Goal: Use online tool/utility: Utilize a website feature to perform a specific function

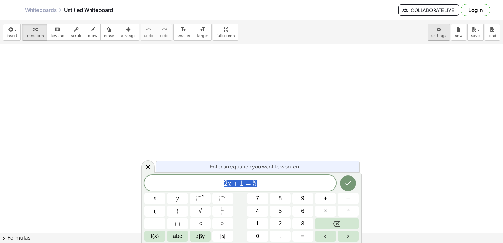
click at [439, 31] on body "Graspable Math Activities Get Started Activity Bank Assigned Work Classes White…" at bounding box center [251, 121] width 503 height 243
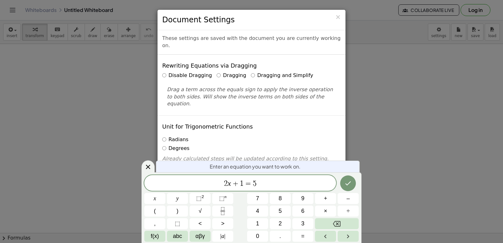
click at [261, 72] on label "Dragging and Simplify" at bounding box center [282, 75] width 62 height 7
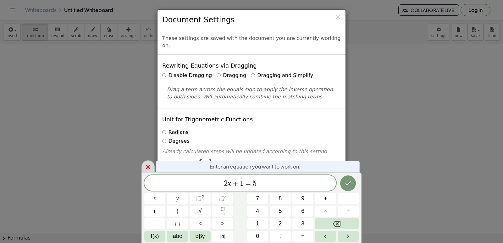
click at [148, 168] on icon at bounding box center [148, 167] width 8 height 8
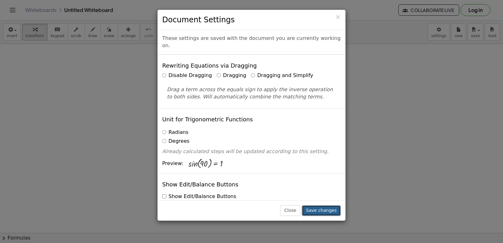
click at [329, 211] on button "Save changes" at bounding box center [321, 210] width 39 height 11
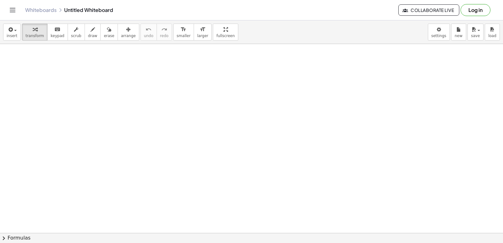
drag, startPoint x: 253, startPoint y: 148, endPoint x: 248, endPoint y: 147, distance: 5.1
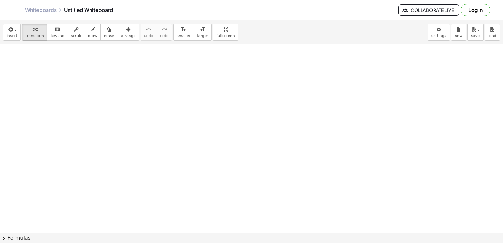
drag, startPoint x: 235, startPoint y: 128, endPoint x: 238, endPoint y: 173, distance: 45.4
drag, startPoint x: 240, startPoint y: 170, endPoint x: 178, endPoint y: 198, distance: 68.6
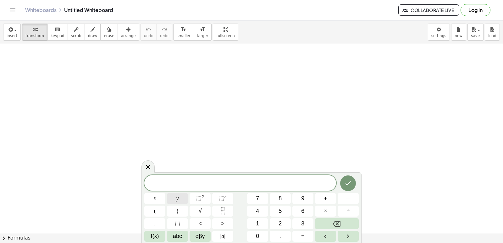
click at [174, 199] on button "y" at bounding box center [177, 198] width 21 height 11
click at [330, 202] on button "+" at bounding box center [325, 198] width 21 height 11
click at [281, 225] on span "2" at bounding box center [279, 223] width 3 height 8
click at [157, 200] on button "x" at bounding box center [154, 198] width 21 height 11
click at [297, 236] on button "=" at bounding box center [302, 236] width 21 height 11
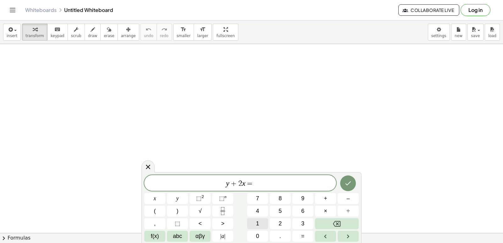
click at [255, 224] on button "1" at bounding box center [257, 223] width 21 height 11
click at [253, 236] on button "0" at bounding box center [257, 236] width 21 height 11
click at [348, 185] on icon "Done" at bounding box center [348, 183] width 8 height 8
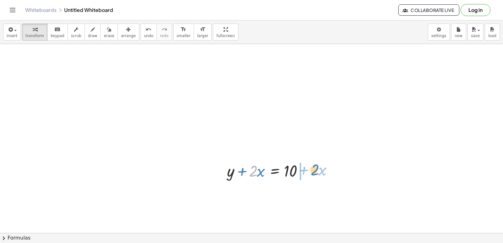
drag, startPoint x: 252, startPoint y: 173, endPoint x: 311, endPoint y: 176, distance: 59.1
click at [311, 175] on div at bounding box center [269, 170] width 90 height 21
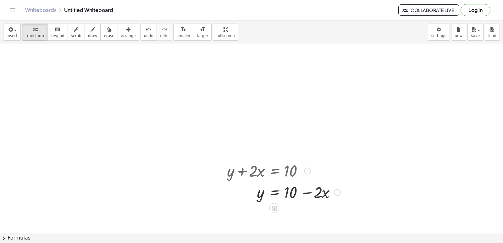
scroll to position [31, 0]
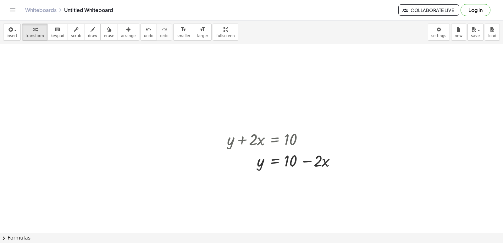
click at [189, 178] on div at bounding box center [251, 222] width 503 height 418
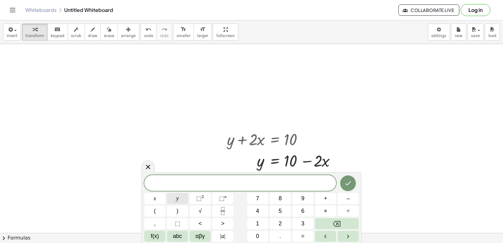
click at [183, 201] on button "y" at bounding box center [177, 198] width 21 height 11
click at [353, 199] on button "–" at bounding box center [347, 198] width 21 height 11
click at [286, 211] on button "5" at bounding box center [279, 210] width 21 height 11
click at [155, 200] on span "x" at bounding box center [155, 198] width 3 height 8
click at [343, 220] on button "Backspace" at bounding box center [337, 223] width 44 height 11
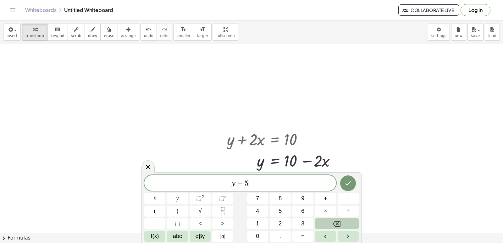
click at [343, 220] on button "Backspace" at bounding box center [337, 223] width 44 height 11
click at [280, 208] on span "5" at bounding box center [279, 211] width 3 height 8
click at [155, 198] on span "x" at bounding box center [155, 198] width 3 height 8
click at [307, 232] on button "=" at bounding box center [302, 236] width 21 height 11
click at [337, 196] on button "–" at bounding box center [347, 198] width 21 height 11
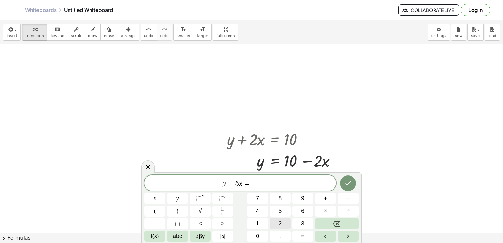
click at [274, 222] on button "2" at bounding box center [279, 223] width 21 height 11
click at [344, 185] on icon "Done" at bounding box center [348, 183] width 8 height 8
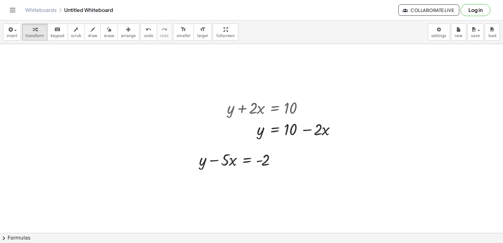
scroll to position [94, 0]
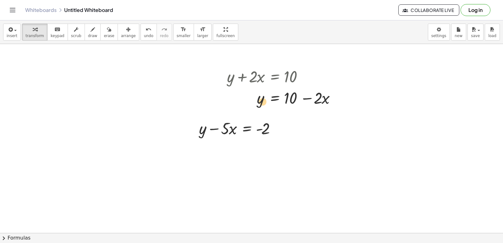
drag, startPoint x: 263, startPoint y: 95, endPoint x: 265, endPoint y: 100, distance: 4.4
click at [265, 100] on div at bounding box center [284, 97] width 120 height 21
drag, startPoint x: 292, startPoint y: 74, endPoint x: 297, endPoint y: 87, distance: 13.2
click at [274, 77] on div "+ y + · 2 · x = 10 y · 2 · x = 10 + −" at bounding box center [274, 77] width 0 height 0
drag, startPoint x: 262, startPoint y: 124, endPoint x: 270, endPoint y: 127, distance: 8.8
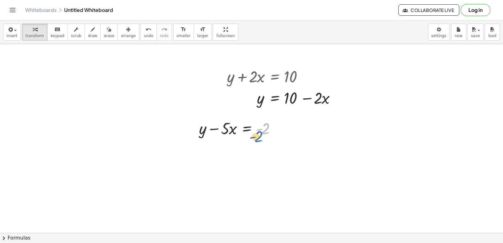
click at [268, 129] on div at bounding box center [239, 127] width 87 height 21
drag, startPoint x: 247, startPoint y: 142, endPoint x: 275, endPoint y: 154, distance: 30.0
drag, startPoint x: 286, startPoint y: 127, endPoint x: 281, endPoint y: 128, distance: 5.0
click at [281, 128] on div "+ y + · 2 · x = 10 y · 2 · x = 10 + − + y − · 5 · x = - 2" at bounding box center [251, 159] width 503 height 418
drag, startPoint x: 276, startPoint y: 129, endPoint x: 270, endPoint y: 134, distance: 8.0
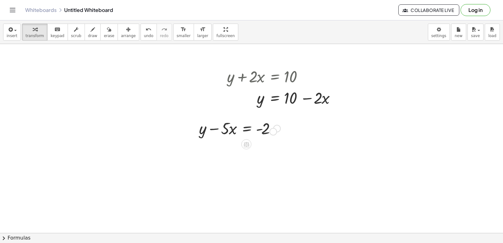
click at [246, 128] on div "+ y − · 5 · x = - 2" at bounding box center [246, 128] width 0 height 0
click at [275, 127] on div at bounding box center [276, 128] width 7 height 7
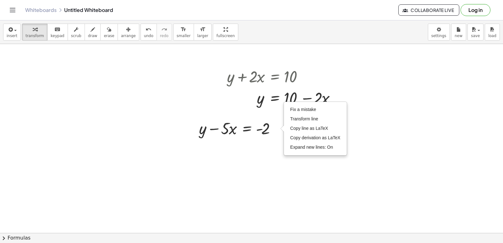
click at [300, 171] on div at bounding box center [251, 159] width 503 height 418
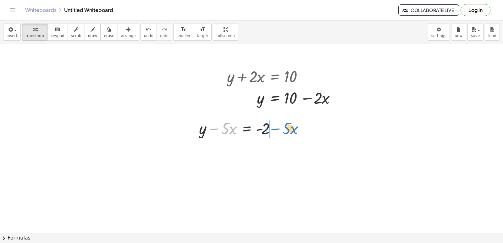
drag, startPoint x: 219, startPoint y: 126, endPoint x: 280, endPoint y: 126, distance: 61.2
click at [280, 126] on div at bounding box center [239, 127] width 87 height 21
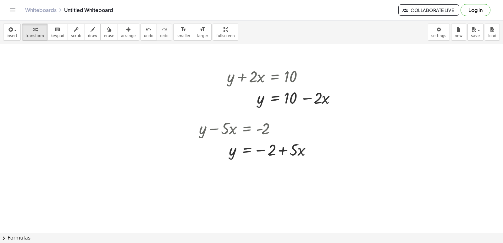
click at [65, 144] on div at bounding box center [251, 159] width 503 height 418
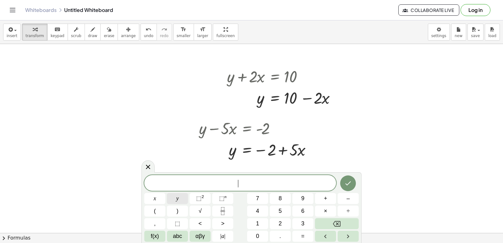
click at [186, 197] on button "y" at bounding box center [177, 198] width 21 height 11
click at [322, 200] on button "+" at bounding box center [325, 198] width 21 height 11
click at [302, 224] on span "3" at bounding box center [302, 223] width 3 height 8
click at [320, 210] on button "×" at bounding box center [325, 210] width 21 height 11
click at [332, 227] on button "Backspace" at bounding box center [337, 223] width 44 height 11
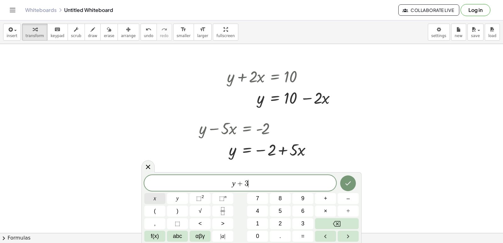
click at [151, 198] on button "x" at bounding box center [154, 198] width 21 height 11
click at [305, 235] on button "=" at bounding box center [302, 236] width 21 height 11
click at [261, 200] on button "7" at bounding box center [257, 198] width 21 height 11
click at [349, 185] on icon "Done" at bounding box center [348, 183] width 8 height 8
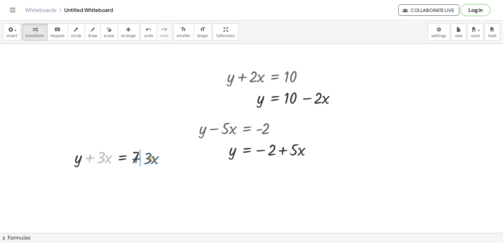
drag, startPoint x: 91, startPoint y: 160, endPoint x: 155, endPoint y: 161, distance: 64.7
click at [155, 161] on div "+ y + · 2 · x = 10 y · 2 · x = 10 + − + y − · 5 · x = - 2 y · 5 · x = − 2 + Fix…" at bounding box center [251, 159] width 503 height 418
click at [180, 211] on div at bounding box center [251, 159] width 503 height 418
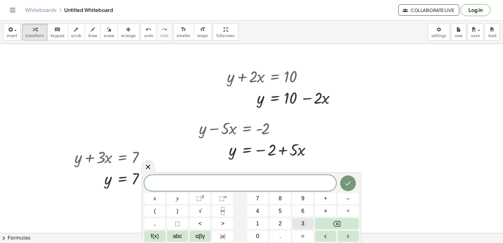
click at [308, 223] on button "3" at bounding box center [302, 223] width 21 height 11
click at [171, 198] on button "y" at bounding box center [177, 198] width 21 height 11
click at [326, 203] on button "+" at bounding box center [325, 198] width 21 height 11
click at [287, 222] on button "2" at bounding box center [279, 223] width 21 height 11
click at [155, 200] on span "x" at bounding box center [155, 198] width 3 height 8
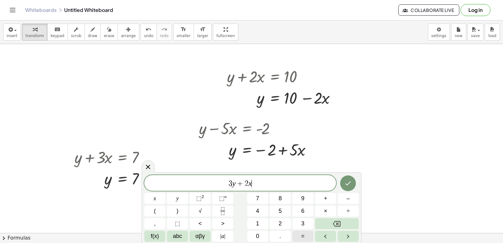
click at [305, 234] on button "=" at bounding box center [302, 236] width 21 height 11
click at [261, 222] on button "1" at bounding box center [257, 223] width 21 height 11
click at [261, 236] on button "0" at bounding box center [257, 236] width 21 height 11
click at [353, 181] on button "Done" at bounding box center [348, 183] width 16 height 16
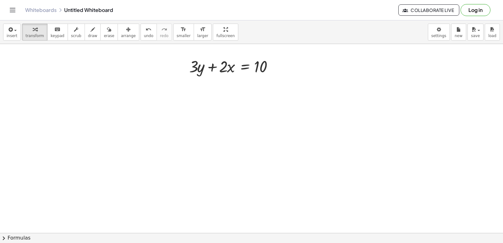
scroll to position [261, 0]
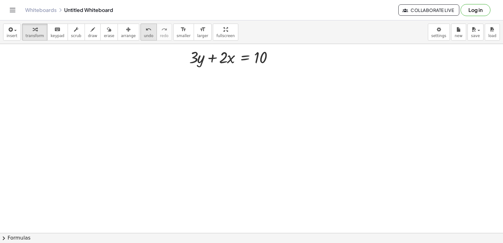
click at [140, 30] on button "undo undo" at bounding box center [148, 32] width 16 height 17
click at [182, 105] on div at bounding box center [251, 66] width 503 height 566
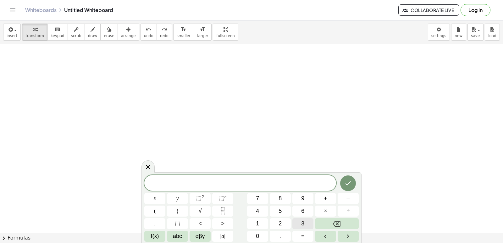
click at [298, 220] on button "3" at bounding box center [302, 223] width 21 height 11
click at [171, 197] on button "y" at bounding box center [177, 198] width 21 height 11
click at [346, 222] on button "Backspace" at bounding box center [337, 223] width 44 height 11
click at [347, 221] on button "Backspace" at bounding box center [337, 223] width 44 height 11
drag, startPoint x: 69, startPoint y: 56, endPoint x: 248, endPoint y: 190, distance: 224.0
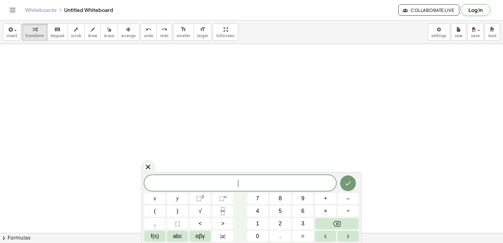
click at [248, 190] on div "​" at bounding box center [240, 183] width 192 height 16
click at [286, 212] on button "5" at bounding box center [279, 210] width 21 height 11
click at [183, 198] on button "y" at bounding box center [177, 198] width 21 height 11
click at [350, 200] on button "–" at bounding box center [347, 198] width 21 height 11
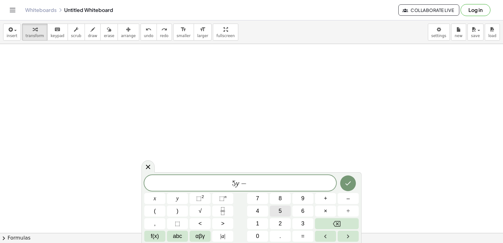
click at [282, 212] on button "5" at bounding box center [279, 210] width 21 height 11
click at [161, 198] on button "x" at bounding box center [154, 198] width 21 height 11
click at [299, 231] on button "=" at bounding box center [302, 236] width 21 height 11
click at [279, 224] on span "2" at bounding box center [279, 223] width 3 height 8
click at [252, 233] on button "0" at bounding box center [257, 236] width 21 height 11
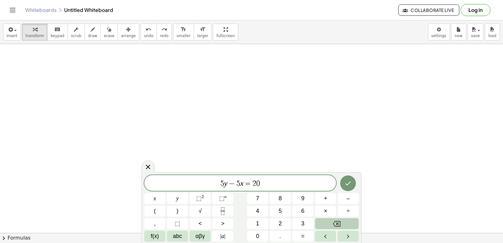
click at [326, 225] on button "Backspace" at bounding box center [337, 223] width 44 height 11
click at [342, 198] on button "–" at bounding box center [347, 198] width 21 height 11
click at [283, 224] on button "2" at bounding box center [279, 223] width 21 height 11
click at [263, 233] on button "0" at bounding box center [257, 236] width 21 height 11
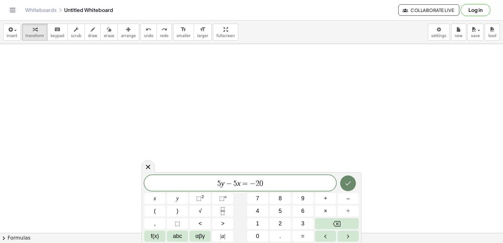
click at [350, 182] on icon "Done" at bounding box center [348, 183] width 8 height 8
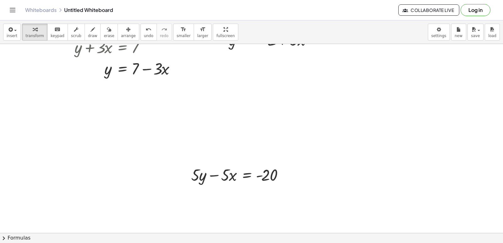
scroll to position [189, 0]
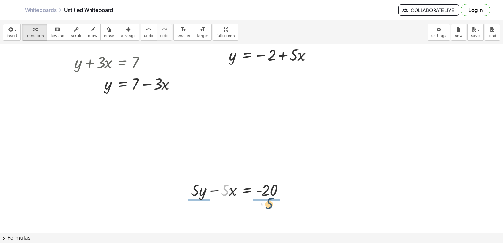
drag, startPoint x: 227, startPoint y: 192, endPoint x: 299, endPoint y: 196, distance: 72.1
click at [286, 203] on div "+ y + · 2 · x = 10 y · 2 · x = 10 + − + y − · 5 · x = - 2 y · 5 · x = − 2 + Fix…" at bounding box center [251, 138] width 503 height 566
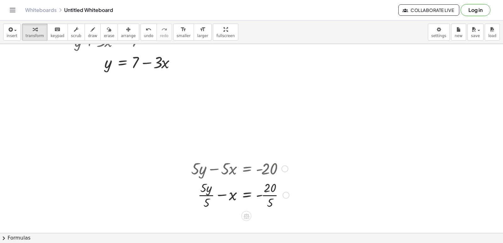
scroll to position [220, 0]
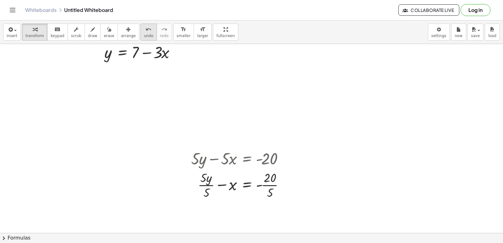
click at [144, 35] on span "undo" at bounding box center [148, 36] width 9 height 4
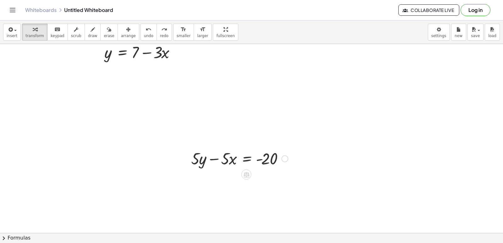
click at [204, 159] on div at bounding box center [239, 157] width 103 height 21
click at [218, 159] on div at bounding box center [239, 157] width 103 height 21
click at [269, 162] on div at bounding box center [239, 157] width 103 height 21
drag, startPoint x: 219, startPoint y: 159, endPoint x: 289, endPoint y: 161, distance: 70.1
click at [289, 161] on div at bounding box center [239, 157] width 103 height 21
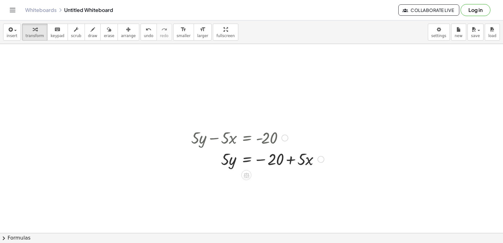
scroll to position [252, 0]
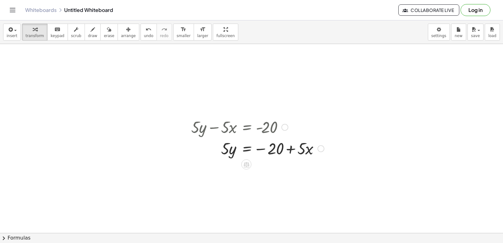
click at [287, 148] on div at bounding box center [257, 147] width 139 height 21
click at [261, 148] on div at bounding box center [257, 147] width 139 height 21
drag, startPoint x: 274, startPoint y: 149, endPoint x: 321, endPoint y: 150, distance: 47.1
click at [319, 155] on div at bounding box center [257, 147] width 139 height 21
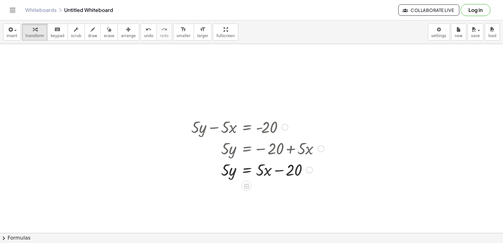
click at [280, 172] on div at bounding box center [257, 169] width 139 height 21
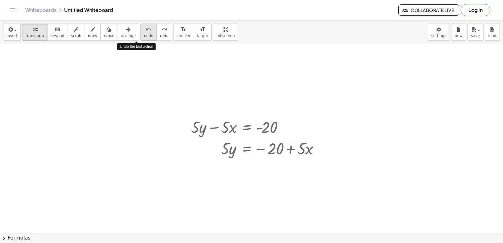
click at [145, 31] on icon "undo" at bounding box center [148, 30] width 6 height 8
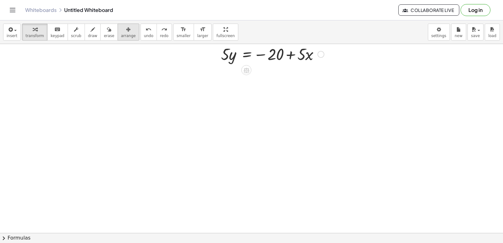
scroll to position [315, 0]
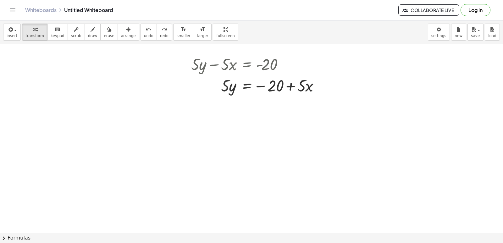
click at [121, 37] on span "arrange" at bounding box center [128, 36] width 15 height 4
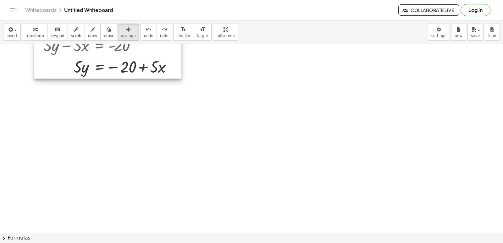
drag, startPoint x: 210, startPoint y: 77, endPoint x: 64, endPoint y: 53, distance: 147.9
click at [64, 53] on div at bounding box center [107, 56] width 147 height 46
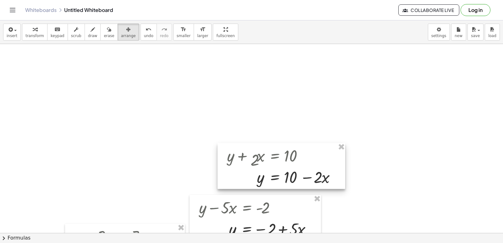
scroll to position [0, 0]
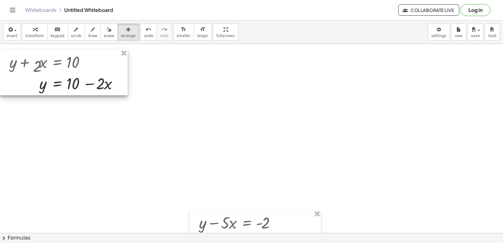
drag, startPoint x: 248, startPoint y: 194, endPoint x: 28, endPoint y: 86, distance: 245.8
click at [28, 86] on div at bounding box center [64, 72] width 128 height 46
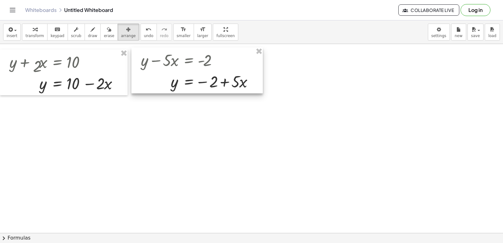
drag, startPoint x: 264, startPoint y: 216, endPoint x: 202, endPoint y: 60, distance: 167.6
click at [202, 60] on div at bounding box center [196, 70] width 131 height 46
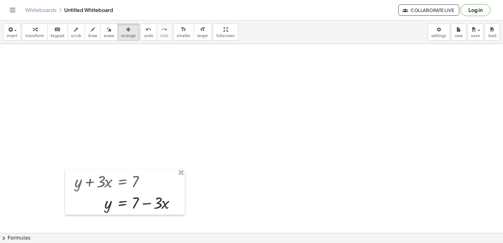
scroll to position [188, 0]
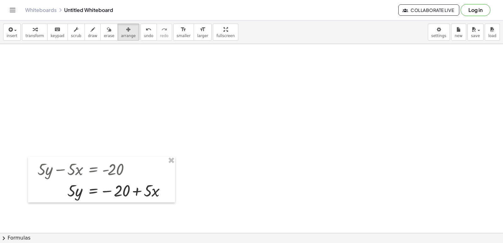
drag, startPoint x: 154, startPoint y: 77, endPoint x: 402, endPoint y: -8, distance: 262.3
click at [402, 0] on html "Graspable Math Activities Get Started Activity Bank Assigned Work Classes White…" at bounding box center [251, 121] width 503 height 243
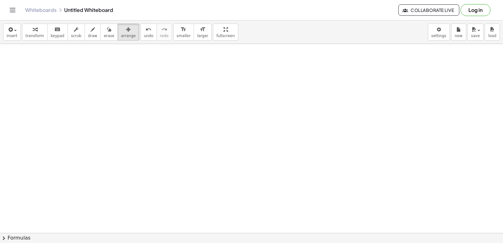
drag, startPoint x: 175, startPoint y: 156, endPoint x: 310, endPoint y: -26, distance: 227.0
click at [310, 0] on html "Graspable Math Activities Get Started Activity Bank Assigned Work Classes White…" at bounding box center [251, 121] width 503 height 243
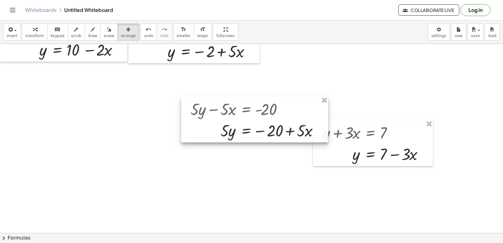
scroll to position [0, 0]
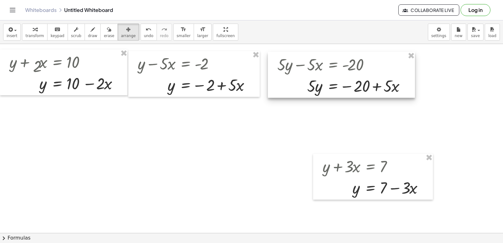
drag, startPoint x: 309, startPoint y: 139, endPoint x: 379, endPoint y: 77, distance: 93.7
click at [379, 77] on div at bounding box center [341, 75] width 147 height 46
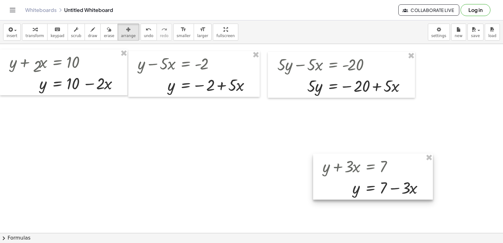
drag, startPoint x: 433, startPoint y: 182, endPoint x: 353, endPoint y: 169, distance: 81.9
click at [353, 169] on div "+ y + · 2 · x = 10 y · 2 · x = 10 + − + y − · 5 · x = - 2 y · 5 · x = − 2 + Fix…" at bounding box center [251, 233] width 503 height 378
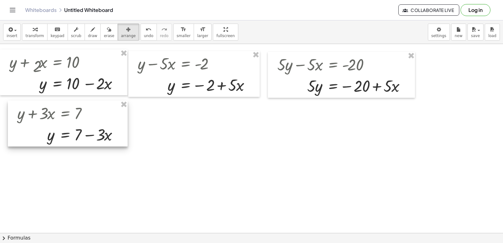
drag, startPoint x: 353, startPoint y: 169, endPoint x: 48, endPoint y: 117, distance: 309.3
click at [48, 116] on div at bounding box center [68, 124] width 120 height 46
click at [121, 37] on span "arrange" at bounding box center [128, 36] width 15 height 4
click at [257, 193] on div at bounding box center [251, 233] width 503 height 378
drag, startPoint x: 87, startPoint y: 32, endPoint x: 104, endPoint y: 53, distance: 26.9
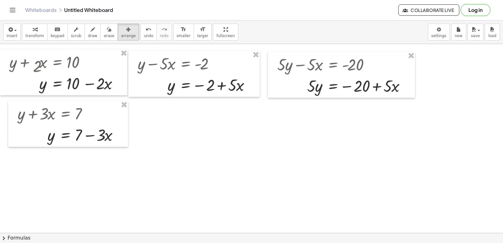
click at [88, 32] on div "button" at bounding box center [92, 29] width 9 height 8
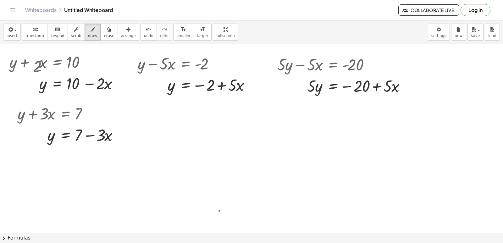
click at [219, 211] on div at bounding box center [251, 233] width 503 height 378
click at [104, 32] on div "button" at bounding box center [109, 29] width 10 height 8
click at [218, 209] on div at bounding box center [251, 233] width 503 height 378
click at [60, 37] on button "keyboard keypad" at bounding box center [57, 32] width 21 height 17
drag, startPoint x: 243, startPoint y: 213, endPoint x: 240, endPoint y: 212, distance: 3.6
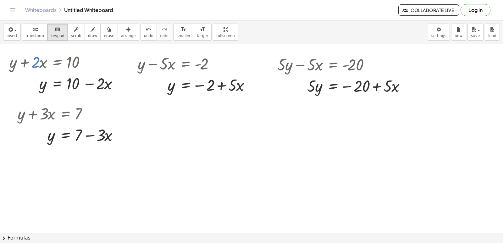
click at [240, 212] on div at bounding box center [251, 233] width 503 height 378
drag, startPoint x: 232, startPoint y: 203, endPoint x: 232, endPoint y: 196, distance: 6.9
click at [232, 199] on div at bounding box center [251, 233] width 503 height 378
click at [229, 146] on div at bounding box center [251, 233] width 503 height 378
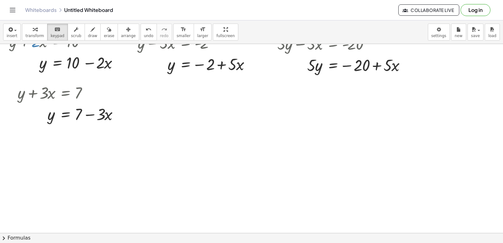
scroll to position [31, 0]
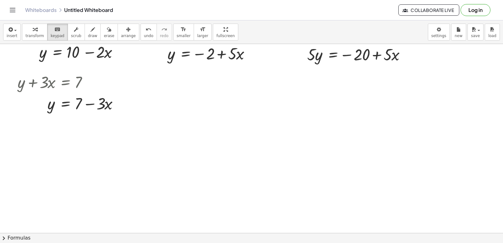
click at [228, 146] on div at bounding box center [251, 202] width 503 height 378
click at [144, 37] on span "undo" at bounding box center [148, 36] width 9 height 4
drag, startPoint x: 264, startPoint y: 194, endPoint x: 243, endPoint y: 194, distance: 21.4
click at [258, 194] on div at bounding box center [251, 202] width 503 height 378
click at [195, 25] on button "format_size larger" at bounding box center [202, 32] width 18 height 17
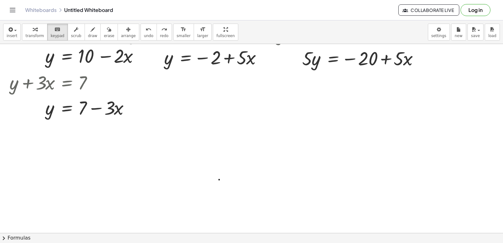
drag, startPoint x: 264, startPoint y: 183, endPoint x: 254, endPoint y: 181, distance: 9.8
click at [260, 182] on div at bounding box center [251, 202] width 503 height 378
click at [226, 177] on div at bounding box center [251, 202] width 503 height 378
drag, startPoint x: 197, startPoint y: 164, endPoint x: 205, endPoint y: 164, distance: 8.2
click at [201, 165] on div at bounding box center [251, 202] width 503 height 378
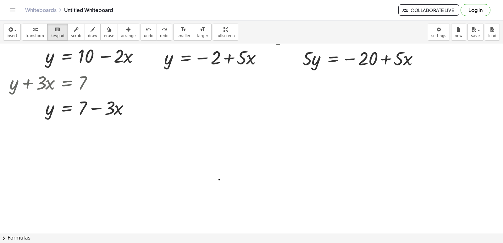
drag, startPoint x: 205, startPoint y: 164, endPoint x: 189, endPoint y: 135, distance: 33.0
click at [185, 135] on div at bounding box center [251, 202] width 503 height 378
click at [207, 138] on div at bounding box center [251, 202] width 503 height 378
drag, startPoint x: 209, startPoint y: 36, endPoint x: 253, endPoint y: 161, distance: 132.8
click at [210, 66] on div "insert select one: Math Expression Function Text Youtube Video Graphing Geometr…" at bounding box center [251, 131] width 503 height 222
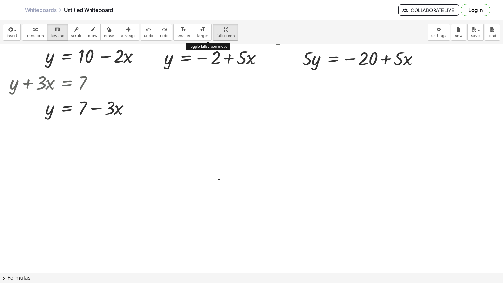
click at [253, 161] on div at bounding box center [251, 241] width 503 height 457
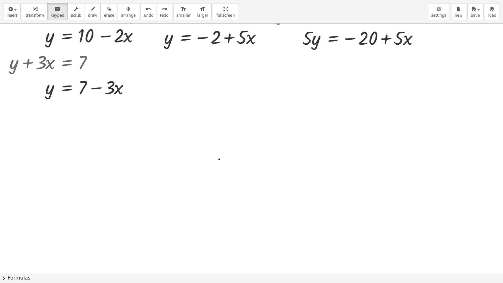
drag, startPoint x: 213, startPoint y: 12, endPoint x: 149, endPoint y: 2, distance: 64.2
click at [213, 0] on html "Graspable Math Activities Get Started Activity Bank Assigned Work Classes White…" at bounding box center [251, 141] width 503 height 283
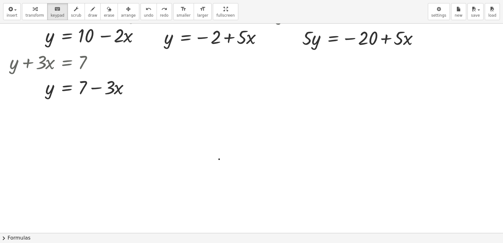
drag, startPoint x: 39, startPoint y: 36, endPoint x: 125, endPoint y: 115, distance: 116.9
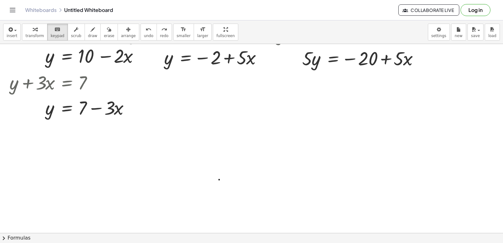
click at [41, 38] on button "transform" at bounding box center [34, 32] width 25 height 17
click at [267, 194] on div at bounding box center [251, 202] width 503 height 378
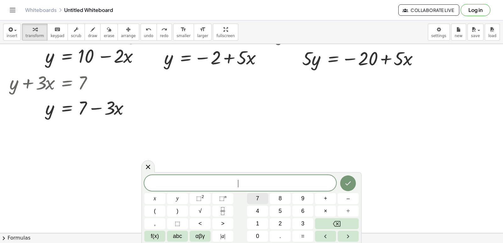
click at [263, 196] on button "7" at bounding box center [257, 198] width 21 height 11
click at [187, 200] on button "y" at bounding box center [177, 198] width 21 height 11
click at [352, 199] on button "–" at bounding box center [347, 198] width 21 height 11
click at [286, 226] on button "2" at bounding box center [279, 223] width 21 height 11
click at [264, 220] on button "1" at bounding box center [257, 223] width 21 height 11
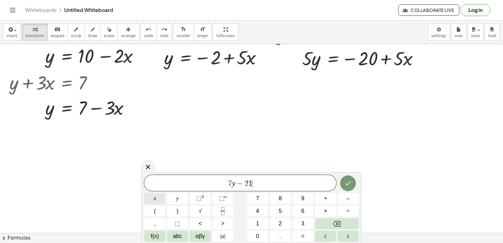
click at [156, 198] on button "x" at bounding box center [154, 198] width 21 height 11
click at [305, 233] on button "=" at bounding box center [302, 236] width 21 height 11
click at [289, 223] on button "2" at bounding box center [279, 223] width 21 height 11
click at [255, 217] on div "7 y − 2 1 x = 2 x y ⬚ 2 ⬚ n 7 8 9 + – ( ) √ 4 5 6 × ÷ , ⬚ < > 1 2 3 f(x) abc αβ…" at bounding box center [251, 208] width 214 height 67
click at [253, 223] on button "1" at bounding box center [257, 223] width 21 height 11
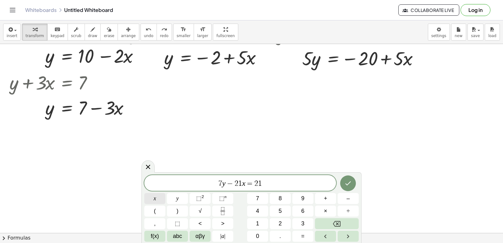
click at [158, 199] on button "x" at bounding box center [154, 198] width 21 height 11
click at [334, 228] on button "Backspace" at bounding box center [337, 223] width 44 height 11
click at [335, 228] on button "Backspace" at bounding box center [337, 223] width 44 height 11
click at [336, 227] on button "Backspace" at bounding box center [337, 223] width 44 height 11
click at [337, 227] on button "Backspace" at bounding box center [337, 223] width 44 height 11
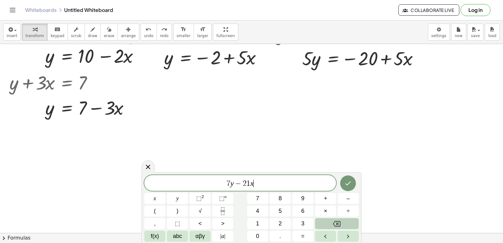
click at [338, 228] on button "Backspace" at bounding box center [337, 223] width 44 height 11
click at [340, 228] on button "Backspace" at bounding box center [337, 223] width 44 height 11
click at [342, 227] on button "Backspace" at bounding box center [337, 223] width 44 height 11
click at [343, 227] on button "Backspace" at bounding box center [337, 223] width 44 height 11
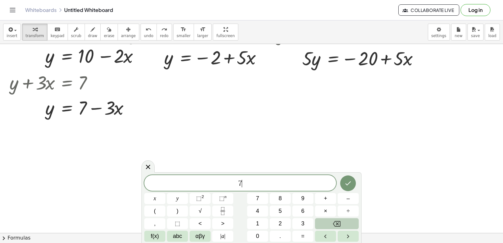
click at [343, 227] on button "Backspace" at bounding box center [337, 223] width 44 height 11
click at [281, 223] on span "2" at bounding box center [279, 223] width 3 height 8
click at [181, 197] on button "y" at bounding box center [177, 198] width 21 height 11
click at [322, 194] on button "+" at bounding box center [325, 198] width 21 height 11
click at [160, 200] on button "x" at bounding box center [154, 198] width 21 height 11
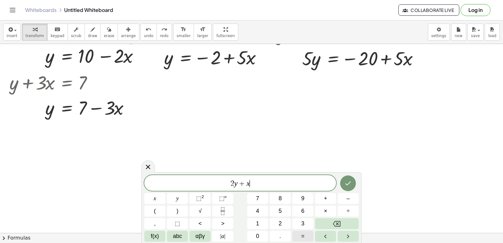
click at [305, 236] on button "=" at bounding box center [302, 236] width 21 height 11
click at [264, 224] on button "1" at bounding box center [257, 223] width 21 height 11
click at [262, 239] on button "0" at bounding box center [257, 236] width 21 height 11
click at [347, 185] on icon "Done" at bounding box center [348, 183] width 6 height 4
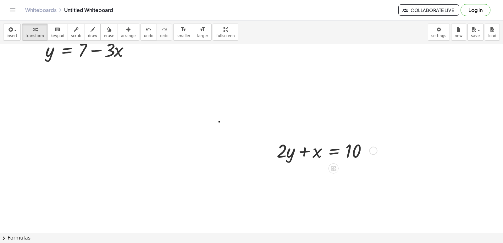
scroll to position [94, 0]
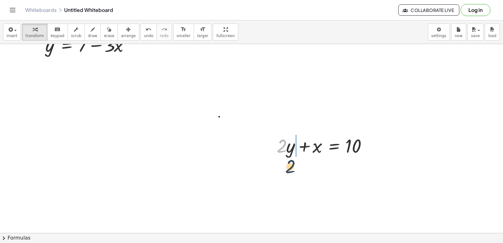
drag, startPoint x: 281, startPoint y: 151, endPoint x: 365, endPoint y: 171, distance: 85.7
click at [350, 176] on div "+ y + · 2 · x = 10 y · 2 · x = 10 + − + y − · 5 · x = - 2 y · 5 · x = − 2 + Fix…" at bounding box center [251, 139] width 503 height 378
click at [144, 32] on button "undo undo" at bounding box center [148, 32] width 16 height 17
drag, startPoint x: 285, startPoint y: 147, endPoint x: 372, endPoint y: 145, distance: 87.0
click at [372, 145] on div at bounding box center [325, 145] width 105 height 25
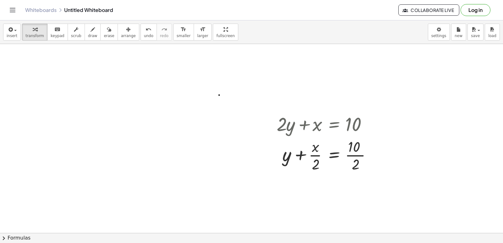
scroll to position [126, 0]
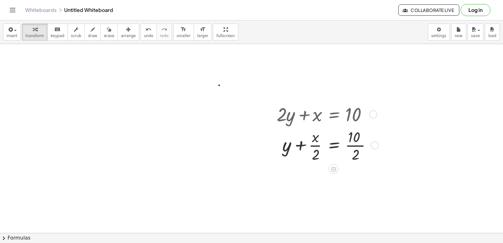
click at [318, 147] on div at bounding box center [326, 144] width 106 height 37
click at [329, 150] on div at bounding box center [326, 144] width 106 height 37
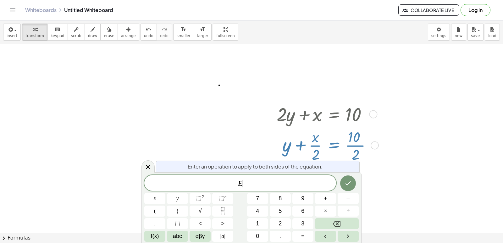
click at [406, 197] on div at bounding box center [251, 107] width 503 height 378
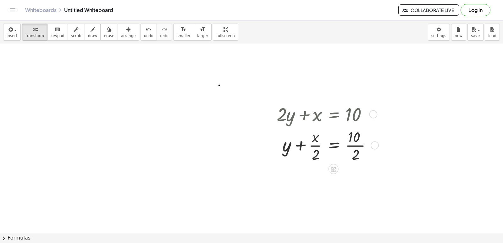
click at [345, 143] on div at bounding box center [326, 144] width 106 height 37
click at [140, 38] on button "undo undo" at bounding box center [148, 32] width 16 height 17
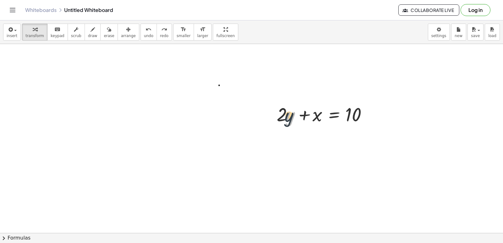
drag, startPoint x: 289, startPoint y: 114, endPoint x: 286, endPoint y: 115, distance: 4.0
click at [286, 115] on div at bounding box center [325, 113] width 105 height 25
drag, startPoint x: 284, startPoint y: 114, endPoint x: 384, endPoint y: 115, distance: 99.6
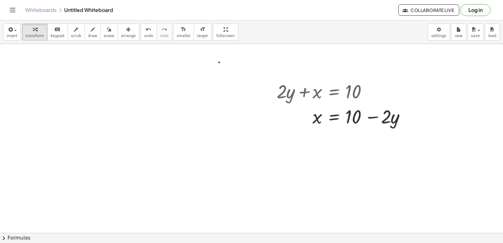
scroll to position [157, 0]
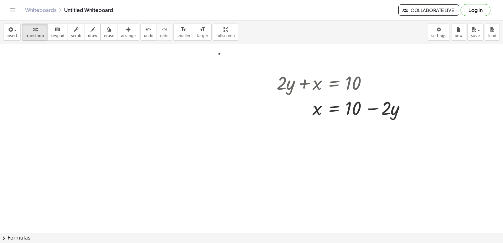
click at [212, 122] on div at bounding box center [251, 76] width 503 height 378
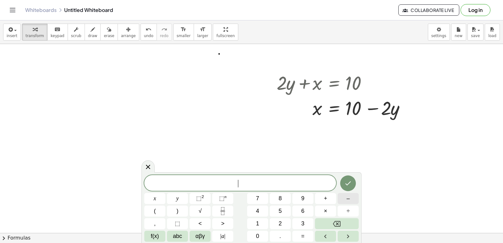
click at [348, 200] on span "–" at bounding box center [347, 198] width 3 height 8
click at [285, 209] on button "5" at bounding box center [279, 210] width 21 height 11
click at [187, 202] on button "y" at bounding box center [177, 198] width 21 height 11
click at [322, 197] on button "+" at bounding box center [325, 198] width 21 height 11
click at [160, 202] on button "x" at bounding box center [154, 198] width 21 height 11
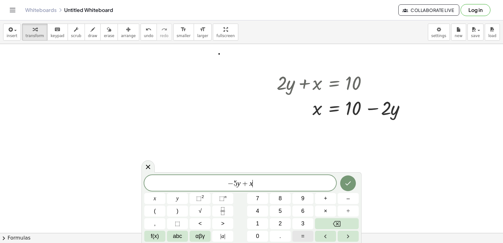
click at [310, 232] on button "=" at bounding box center [302, 236] width 21 height 11
click at [289, 219] on button "2" at bounding box center [279, 223] width 21 height 11
click at [349, 185] on icon "Done" at bounding box center [348, 183] width 8 height 8
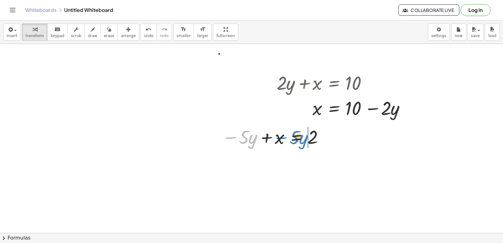
drag, startPoint x: 239, startPoint y: 137, endPoint x: 283, endPoint y: 138, distance: 44.3
click at [283, 138] on div at bounding box center [273, 136] width 109 height 25
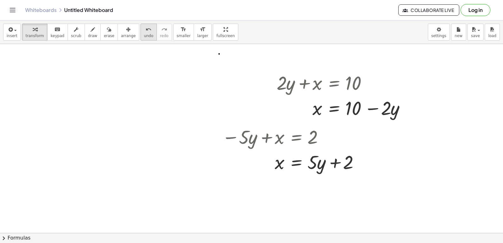
click at [144, 37] on span "undo" at bounding box center [148, 36] width 9 height 4
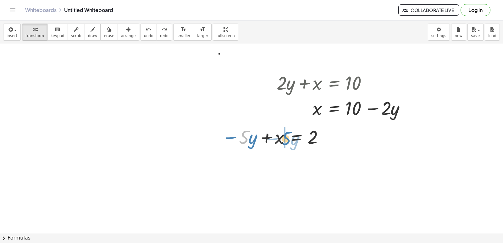
drag, startPoint x: 244, startPoint y: 141, endPoint x: 286, endPoint y: 143, distance: 42.1
click at [286, 143] on div at bounding box center [273, 136] width 109 height 25
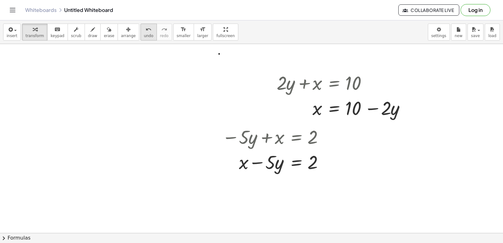
click at [144, 35] on span "undo" at bounding box center [148, 36] width 9 height 4
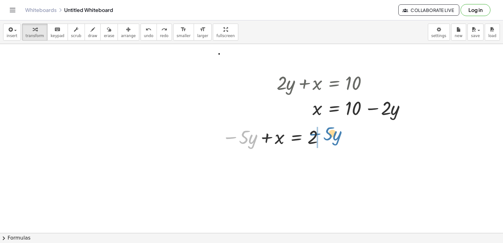
drag, startPoint x: 229, startPoint y: 137, endPoint x: 318, endPoint y: 133, distance: 89.0
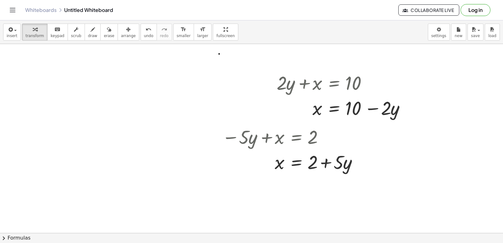
drag, startPoint x: 141, startPoint y: 150, endPoint x: 148, endPoint y: 153, distance: 7.7
click at [148, 153] on div at bounding box center [251, 76] width 503 height 378
click at [216, 182] on div at bounding box center [251, 76] width 503 height 378
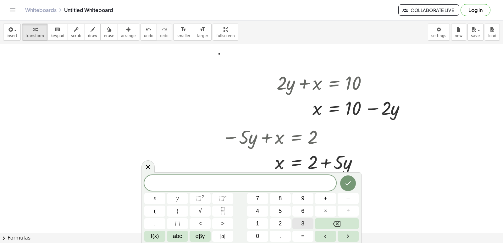
click at [300, 223] on button "3" at bounding box center [302, 223] width 21 height 11
click at [186, 199] on button "y" at bounding box center [177, 198] width 21 height 11
click at [328, 203] on button "+" at bounding box center [325, 198] width 21 height 11
click at [325, 208] on span "×" at bounding box center [325, 211] width 3 height 8
click at [335, 221] on icon "Backspace" at bounding box center [337, 224] width 8 height 6
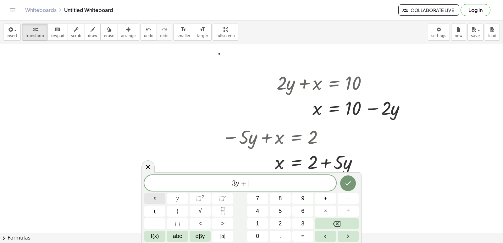
click at [158, 195] on button "x" at bounding box center [154, 198] width 21 height 11
click at [303, 235] on span "=" at bounding box center [302, 236] width 3 height 8
click at [352, 199] on button "–" at bounding box center [347, 198] width 21 height 11
click at [263, 221] on button "1" at bounding box center [257, 223] width 21 height 11
click at [269, 222] on button "2" at bounding box center [279, 223] width 21 height 11
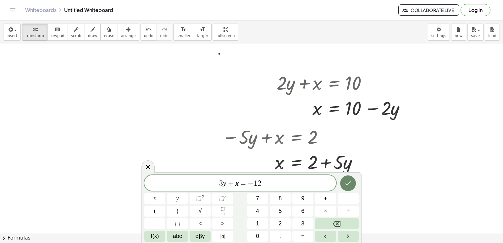
click at [347, 179] on icon "Done" at bounding box center [348, 183] width 8 height 8
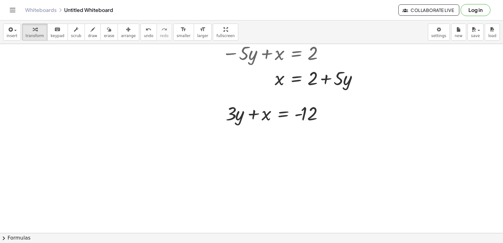
scroll to position [252, 0]
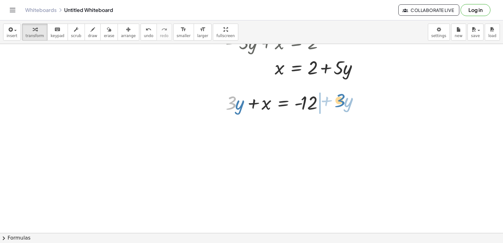
drag, startPoint x: 232, startPoint y: 106, endPoint x: 341, endPoint y: 104, distance: 108.7
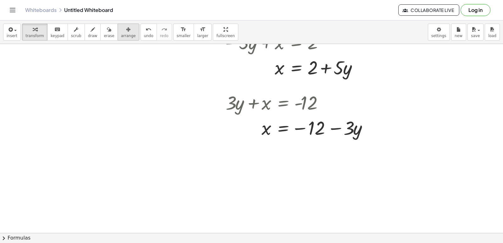
click at [121, 36] on span "arrange" at bounding box center [128, 36] width 15 height 4
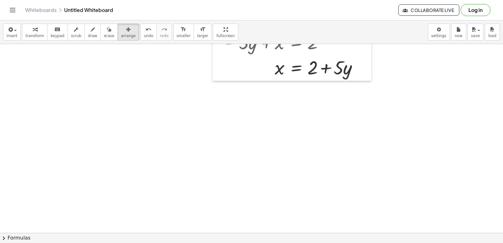
drag, startPoint x: 265, startPoint y: 111, endPoint x: 58, endPoint y: 1, distance: 233.8
click at [58, 1] on div "Graspable Math Activities Get Started Activity Bank Assigned Work Classes White…" at bounding box center [251, 121] width 503 height 243
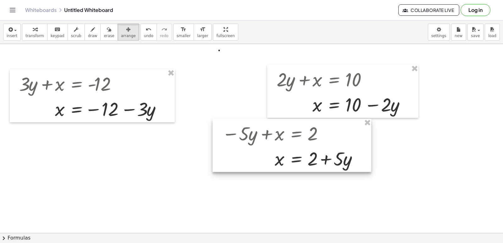
scroll to position [126, 0]
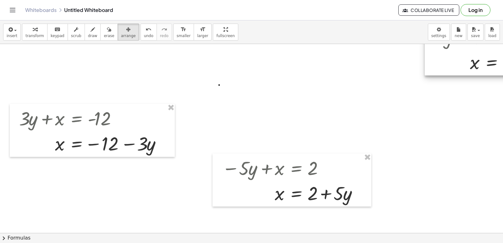
drag, startPoint x: 314, startPoint y: 134, endPoint x: 468, endPoint y: 57, distance: 172.4
click at [468, 57] on div at bounding box center [499, 48] width 151 height 53
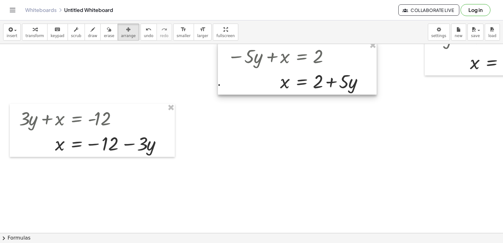
drag, startPoint x: 322, startPoint y: 110, endPoint x: 322, endPoint y: 58, distance: 52.5
click at [322, 58] on div at bounding box center [297, 67] width 159 height 53
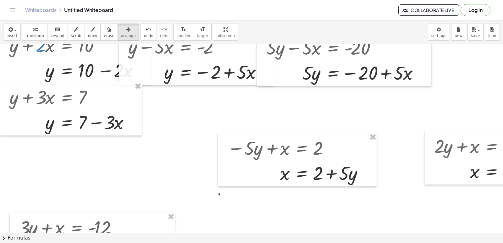
scroll to position [0, 0]
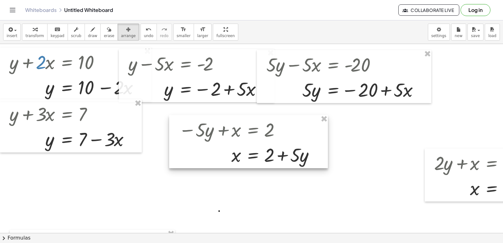
drag, startPoint x: 309, startPoint y: 173, endPoint x: 258, endPoint y: 139, distance: 61.3
click at [257, 144] on div at bounding box center [248, 141] width 159 height 53
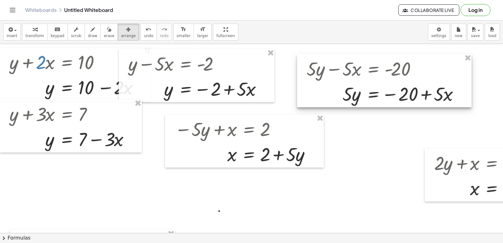
click at [369, 87] on div at bounding box center [384, 80] width 174 height 53
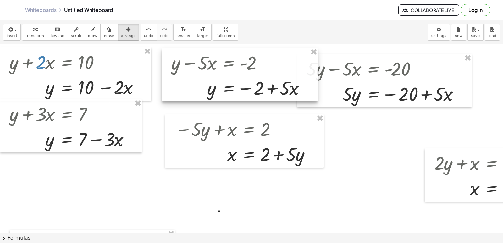
drag, startPoint x: 218, startPoint y: 82, endPoint x: 258, endPoint y: 81, distance: 40.2
click at [258, 81] on div at bounding box center [239, 74] width 155 height 53
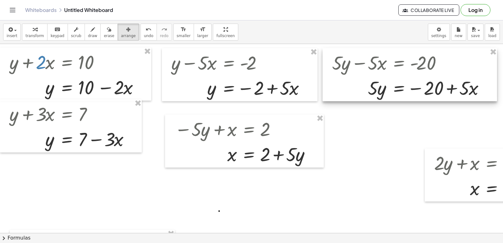
drag, startPoint x: 409, startPoint y: 82, endPoint x: 434, endPoint y: 76, distance: 26.2
click at [434, 76] on div at bounding box center [409, 74] width 174 height 53
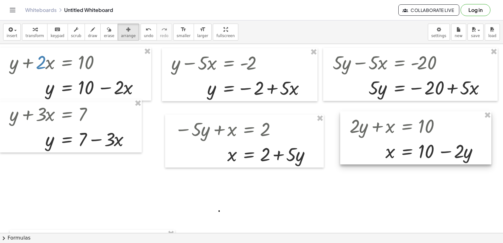
drag, startPoint x: 450, startPoint y: 176, endPoint x: 362, endPoint y: 139, distance: 95.2
click at [362, 139] on div at bounding box center [415, 137] width 151 height 53
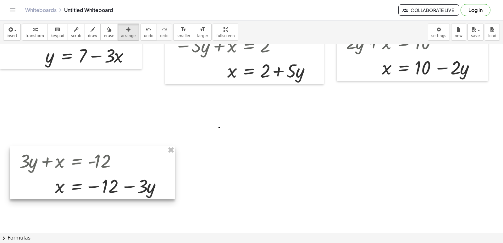
scroll to position [94, 0]
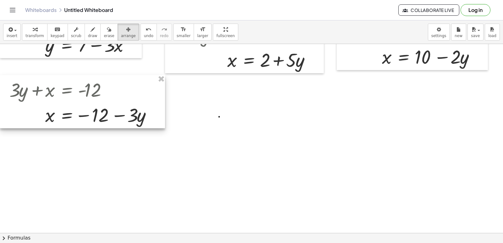
drag, startPoint x: 145, startPoint y: 162, endPoint x: 128, endPoint y: 104, distance: 60.6
click at [128, 104] on div at bounding box center [82, 101] width 165 height 53
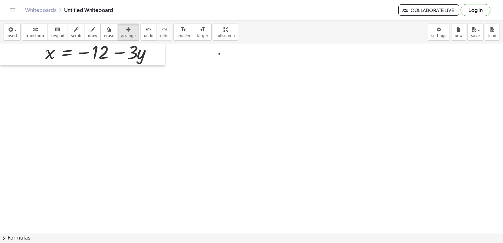
scroll to position [63, 0]
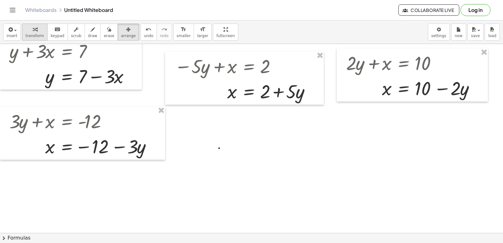
click at [38, 35] on span "transform" at bounding box center [34, 36] width 19 height 4
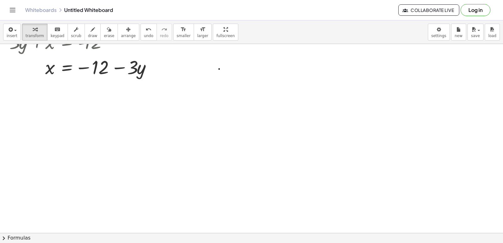
scroll to position [157, 0]
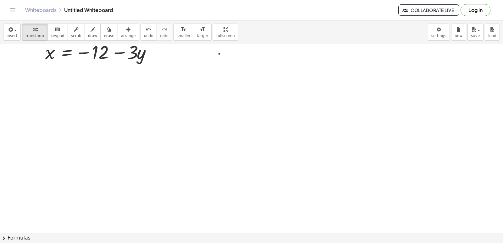
click at [272, 208] on div at bounding box center [288, 76] width 577 height 378
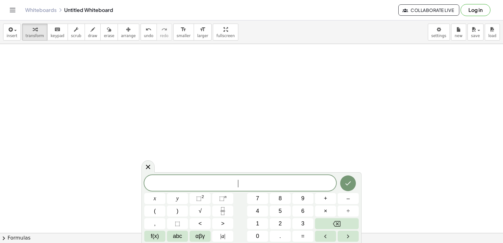
scroll to position [188, 0]
click at [280, 220] on span "2" at bounding box center [279, 223] width 3 height 8
click at [173, 198] on button "y" at bounding box center [177, 198] width 21 height 11
click at [333, 202] on button "+" at bounding box center [325, 198] width 21 height 11
click at [157, 198] on button "x" at bounding box center [154, 198] width 21 height 11
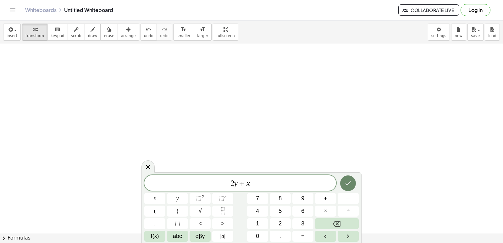
click at [349, 183] on icon "Done" at bounding box center [348, 183] width 8 height 8
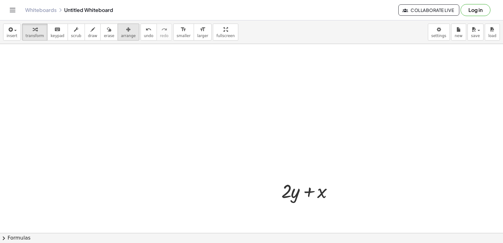
click at [121, 37] on span "arrange" at bounding box center [128, 36] width 15 height 4
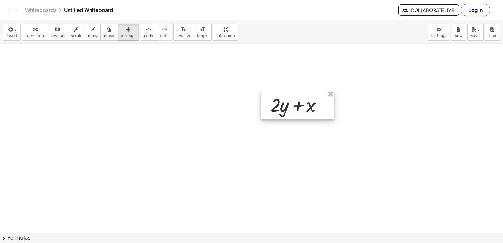
drag, startPoint x: 294, startPoint y: 192, endPoint x: 281, endPoint y: 101, distance: 91.7
click at [281, 101] on div at bounding box center [297, 104] width 73 height 28
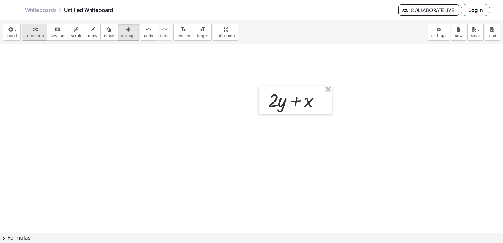
click at [25, 30] on div "button" at bounding box center [34, 29] width 19 height 8
drag, startPoint x: 229, startPoint y: 178, endPoint x: 227, endPoint y: 173, distance: 4.7
click at [229, 178] on div at bounding box center [288, 139] width 577 height 566
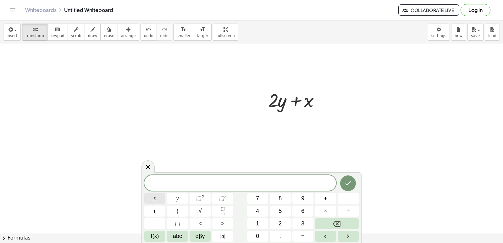
click at [159, 199] on button "x" at bounding box center [154, 198] width 21 height 11
click at [311, 236] on button "=" at bounding box center [302, 236] width 21 height 11
click at [285, 210] on button "5" at bounding box center [279, 210] width 21 height 11
click at [349, 185] on icon "Done" at bounding box center [348, 183] width 8 height 8
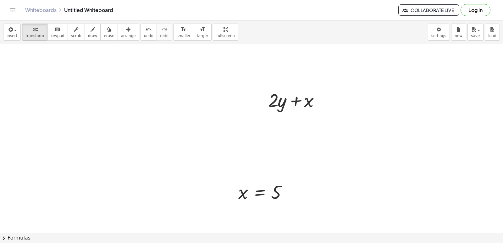
click at [182, 165] on div at bounding box center [288, 139] width 577 height 566
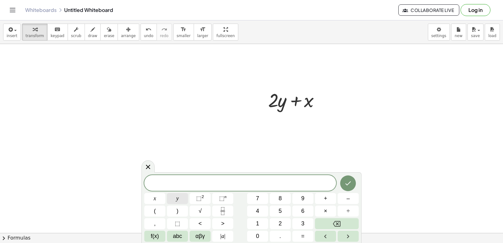
click at [179, 193] on button "y" at bounding box center [177, 198] width 21 height 11
click at [311, 237] on button "=" at bounding box center [302, 236] width 21 height 11
click at [307, 224] on button "3" at bounding box center [302, 223] width 21 height 11
click at [345, 181] on icon "Done" at bounding box center [348, 183] width 8 height 8
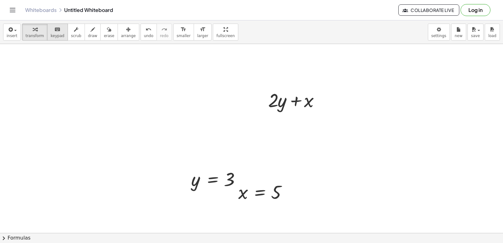
click at [51, 34] on span "keypad" at bounding box center [58, 36] width 14 height 4
drag, startPoint x: 217, startPoint y: 174, endPoint x: 223, endPoint y: 153, distance: 22.1
click at [126, 33] on icon "button" at bounding box center [128, 30] width 4 height 8
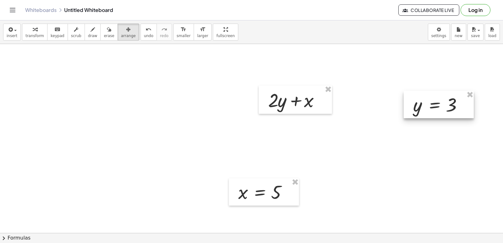
drag, startPoint x: 247, startPoint y: 177, endPoint x: 417, endPoint y: 115, distance: 181.2
click at [462, 110] on div at bounding box center [438, 104] width 70 height 27
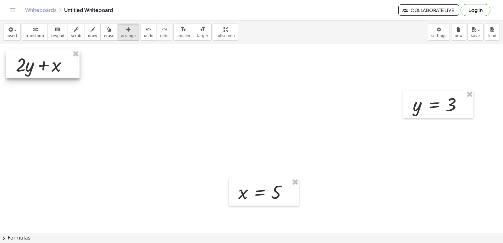
drag, startPoint x: 313, startPoint y: 102, endPoint x: 60, endPoint y: 67, distance: 255.0
click at [60, 67] on div at bounding box center [42, 64] width 73 height 28
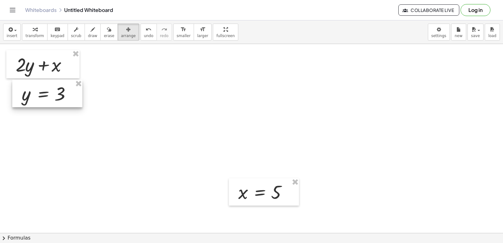
drag, startPoint x: 426, startPoint y: 107, endPoint x: 34, endPoint y: 96, distance: 391.5
click at [34, 96] on div at bounding box center [47, 93] width 70 height 27
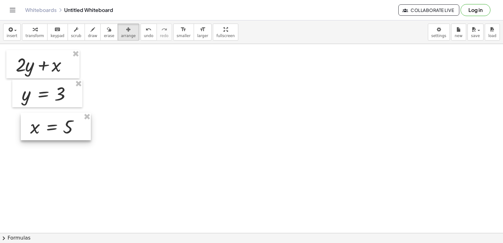
drag, startPoint x: 264, startPoint y: 190, endPoint x: 67, endPoint y: 112, distance: 212.5
click at [59, 119] on div at bounding box center [56, 126] width 70 height 27
click at [130, 105] on div at bounding box center [288, 139] width 577 height 566
click at [40, 27] on button "transform" at bounding box center [34, 32] width 25 height 17
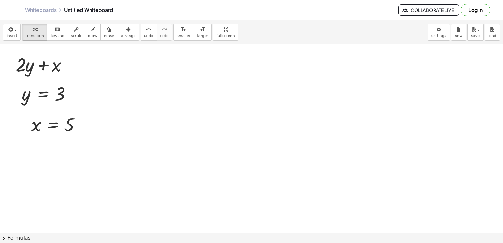
click at [112, 41] on div "insert select one: Math Expression Function Text Youtube Video Graphing Geometr…" at bounding box center [251, 32] width 503 height 24
drag, startPoint x: 119, startPoint y: 32, endPoint x: 91, endPoint y: 59, distance: 38.4
click at [119, 35] on button "arrange" at bounding box center [128, 32] width 22 height 17
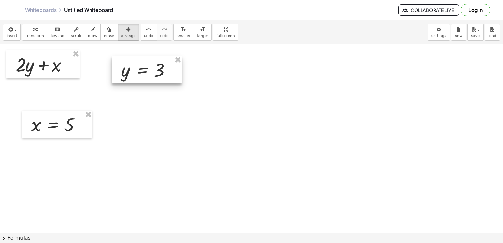
drag, startPoint x: 80, startPoint y: 97, endPoint x: 157, endPoint y: 73, distance: 80.9
click at [157, 73] on div at bounding box center [147, 69] width 70 height 27
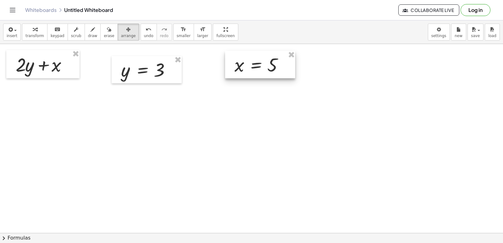
drag, startPoint x: 80, startPoint y: 124, endPoint x: 270, endPoint y: 69, distance: 197.6
click at [282, 65] on div at bounding box center [260, 64] width 70 height 27
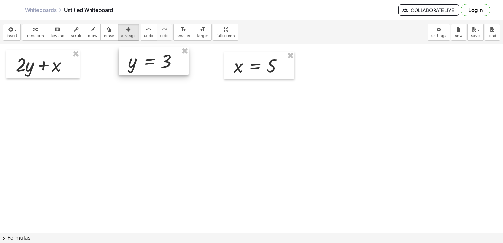
drag, startPoint x: 147, startPoint y: 69, endPoint x: 125, endPoint y: 53, distance: 27.6
click at [151, 57] on div at bounding box center [153, 60] width 70 height 27
click at [38, 31] on div "button" at bounding box center [34, 29] width 19 height 8
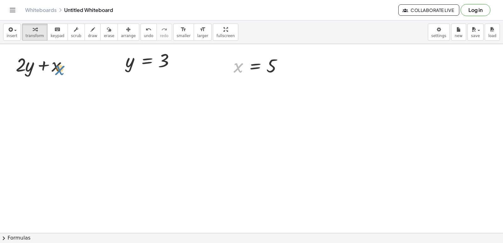
drag, startPoint x: 240, startPoint y: 69, endPoint x: 65, endPoint y: 72, distance: 175.0
drag, startPoint x: 237, startPoint y: 66, endPoint x: 57, endPoint y: 66, distance: 179.4
drag, startPoint x: 130, startPoint y: 64, endPoint x: 36, endPoint y: 90, distance: 97.9
click at [24, 89] on div at bounding box center [43, 89] width 69 height 25
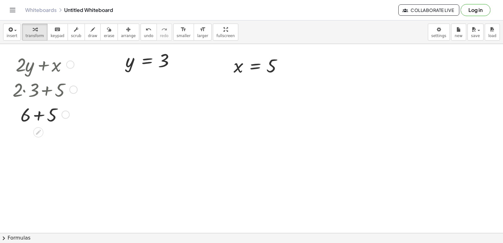
drag, startPoint x: 39, startPoint y: 114, endPoint x: 38, endPoint y: 110, distance: 3.9
click at [40, 114] on div at bounding box center [43, 113] width 69 height 25
click at [121, 36] on span "arrange" at bounding box center [128, 36] width 15 height 4
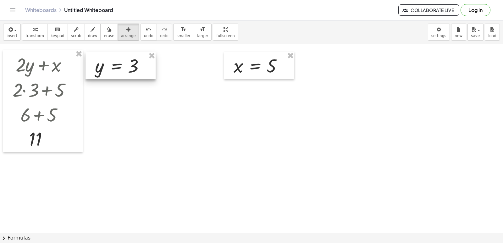
drag, startPoint x: 139, startPoint y: 62, endPoint x: 109, endPoint y: 66, distance: 31.1
click at [109, 67] on div at bounding box center [120, 65] width 70 height 27
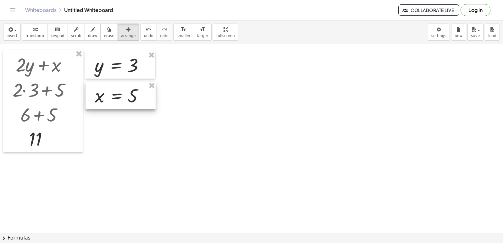
drag, startPoint x: 266, startPoint y: 64, endPoint x: 127, endPoint y: 94, distance: 142.0
click at [127, 94] on div at bounding box center [120, 95] width 70 height 27
click at [175, 87] on div at bounding box center [288, 139] width 577 height 566
click at [41, 33] on button "transform" at bounding box center [34, 32] width 25 height 17
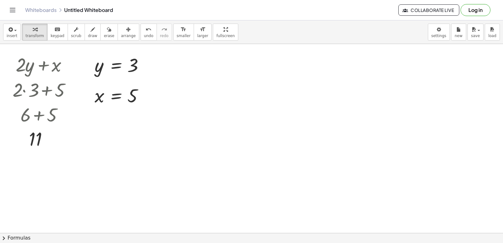
click at [253, 200] on div at bounding box center [288, 139] width 577 height 566
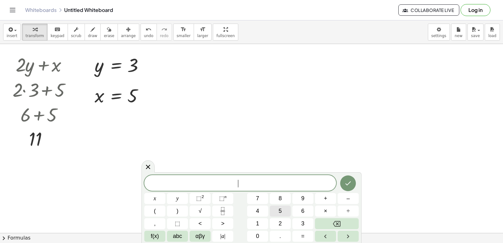
click at [284, 213] on button "5" at bounding box center [279, 210] width 21 height 11
click at [157, 196] on button "x" at bounding box center [154, 198] width 21 height 11
click at [331, 199] on button "+" at bounding box center [325, 198] width 21 height 11
click at [328, 225] on button "Backspace" at bounding box center [337, 223] width 44 height 11
click at [329, 225] on button "Backspace" at bounding box center [337, 223] width 44 height 11
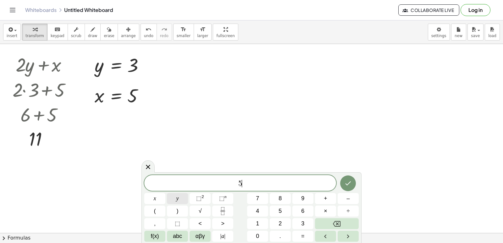
click at [175, 197] on button "y" at bounding box center [177, 198] width 21 height 11
click at [322, 197] on button "+" at bounding box center [325, 198] width 21 height 11
click at [150, 198] on button "x" at bounding box center [154, 198] width 21 height 11
click at [349, 183] on icon "Done" at bounding box center [348, 183] width 8 height 8
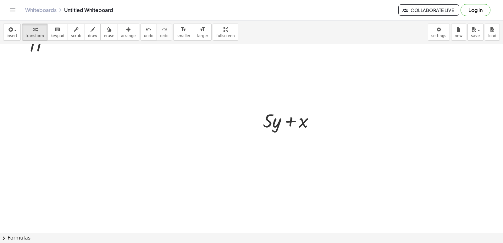
scroll to position [314, 0]
click at [261, 131] on div at bounding box center [288, 13] width 577 height 566
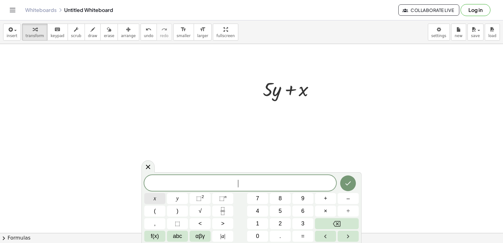
click at [164, 198] on button "x" at bounding box center [154, 198] width 21 height 11
click at [306, 232] on button "=" at bounding box center [302, 236] width 21 height 11
click at [256, 197] on button "7" at bounding box center [257, 198] width 21 height 11
click at [353, 186] on button "Done" at bounding box center [348, 183] width 16 height 16
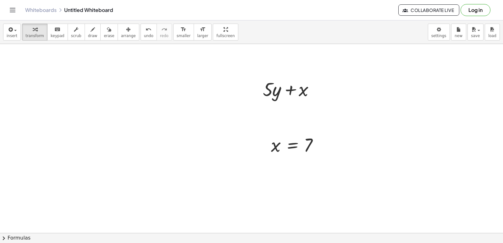
click at [301, 192] on div at bounding box center [288, 13] width 577 height 566
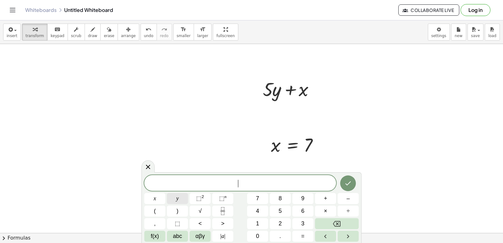
click at [177, 202] on span "y" at bounding box center [177, 198] width 3 height 8
click at [308, 234] on button "=" at bounding box center [302, 236] width 21 height 11
click at [347, 199] on span "–" at bounding box center [347, 198] width 3 height 8
click at [300, 226] on button "3" at bounding box center [302, 223] width 21 height 11
click at [343, 180] on button "Done" at bounding box center [348, 183] width 16 height 16
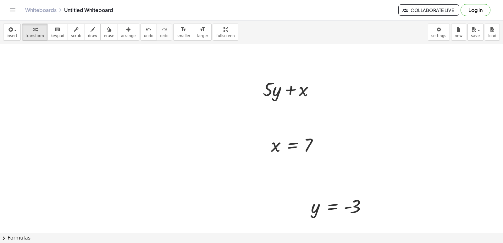
drag, startPoint x: 115, startPoint y: 35, endPoint x: 226, endPoint y: 100, distance: 129.2
click at [121, 37] on span "arrange" at bounding box center [128, 36] width 15 height 4
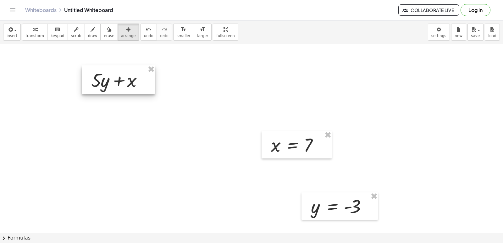
drag, startPoint x: 287, startPoint y: 95, endPoint x: 86, endPoint y: 83, distance: 201.4
click at [86, 83] on div at bounding box center [118, 79] width 73 height 28
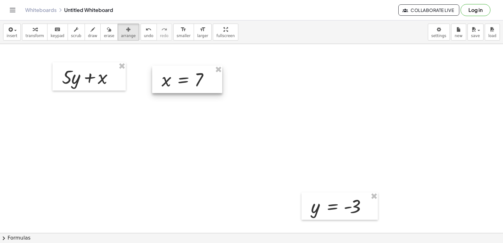
drag, startPoint x: 306, startPoint y: 153, endPoint x: 197, endPoint y: 87, distance: 127.3
click at [197, 87] on div at bounding box center [187, 79] width 70 height 27
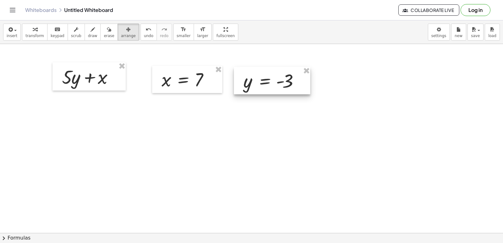
drag, startPoint x: 326, startPoint y: 161, endPoint x: 266, endPoint y: 78, distance: 101.5
click at [266, 78] on div at bounding box center [272, 80] width 76 height 27
click at [36, 39] on button "transform" at bounding box center [34, 32] width 25 height 17
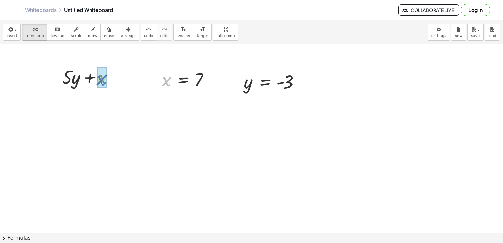
drag, startPoint x: 169, startPoint y: 83, endPoint x: 99, endPoint y: 82, distance: 70.1
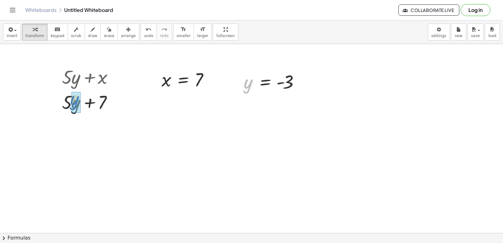
drag, startPoint x: 248, startPoint y: 86, endPoint x: 74, endPoint y: 103, distance: 174.3
click at [100, 101] on div at bounding box center [89, 101] width 75 height 25
click at [108, 102] on div at bounding box center [89, 101] width 75 height 25
click at [75, 102] on div at bounding box center [89, 101] width 75 height 25
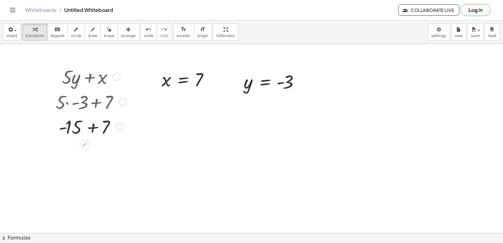
click at [81, 132] on div at bounding box center [89, 126] width 75 height 25
drag, startPoint x: 134, startPoint y: 35, endPoint x: 114, endPoint y: 62, distance: 33.7
click at [144, 35] on span "undo" at bounding box center [148, 36] width 9 height 4
click at [64, 127] on div at bounding box center [89, 126] width 75 height 25
click at [144, 34] on span "undo" at bounding box center [148, 36] width 9 height 4
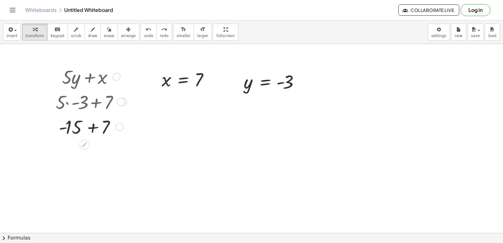
click at [95, 126] on div at bounding box center [89, 126] width 75 height 25
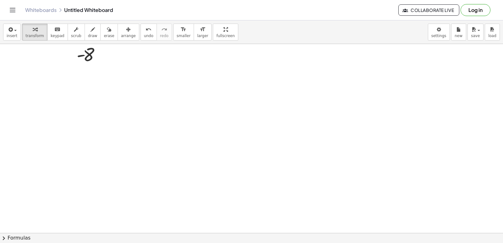
scroll to position [440, 0]
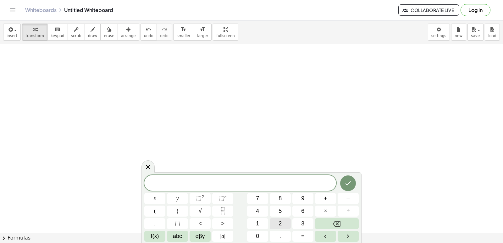
click at [286, 228] on button "2" at bounding box center [279, 223] width 21 height 11
click at [159, 198] on button "x" at bounding box center [154, 198] width 21 height 11
click at [316, 201] on button "+" at bounding box center [325, 198] width 21 height 11
click at [182, 202] on button "y" at bounding box center [177, 198] width 21 height 11
click at [300, 238] on button "=" at bounding box center [302, 236] width 21 height 11
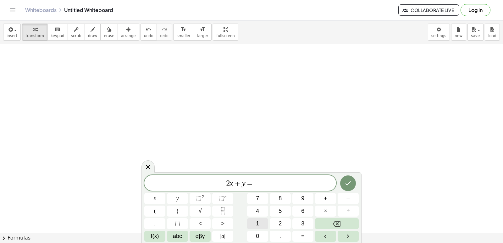
click at [259, 223] on span "1" at bounding box center [257, 223] width 3 height 8
click at [260, 211] on button "4" at bounding box center [257, 210] width 21 height 11
click at [351, 182] on icon "Done" at bounding box center [348, 183] width 8 height 8
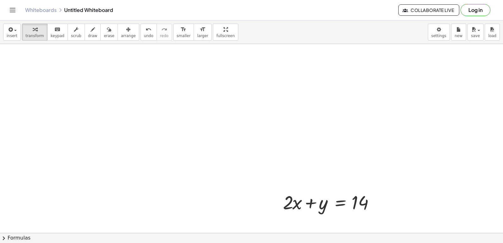
drag, startPoint x: 119, startPoint y: 34, endPoint x: 275, endPoint y: 150, distance: 195.1
click at [123, 35] on span "arrange" at bounding box center [128, 36] width 15 height 4
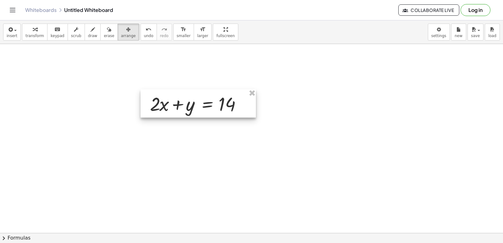
drag, startPoint x: 317, startPoint y: 204, endPoint x: 184, endPoint y: 106, distance: 165.7
click at [184, 106] on div at bounding box center [197, 103] width 115 height 28
drag, startPoint x: 36, startPoint y: 33, endPoint x: 90, endPoint y: 104, distance: 89.0
click at [36, 34] on span "transform" at bounding box center [34, 36] width 19 height 4
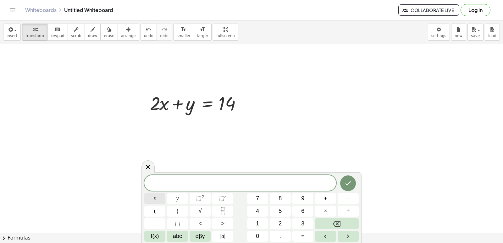
click at [162, 195] on button "x" at bounding box center [154, 198] width 21 height 11
click at [344, 198] on button "–" at bounding box center [347, 198] width 21 height 11
click at [179, 193] on button "y" at bounding box center [177, 198] width 21 height 11
click at [297, 236] on button "=" at bounding box center [302, 236] width 21 height 11
click at [258, 215] on button "4" at bounding box center [257, 210] width 21 height 11
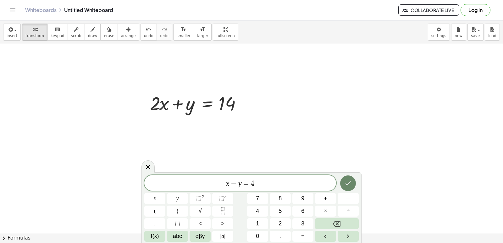
click at [343, 183] on button "Done" at bounding box center [348, 183] width 16 height 16
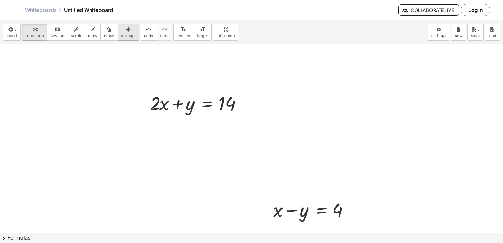
click at [121, 37] on span "arrange" at bounding box center [128, 36] width 15 height 4
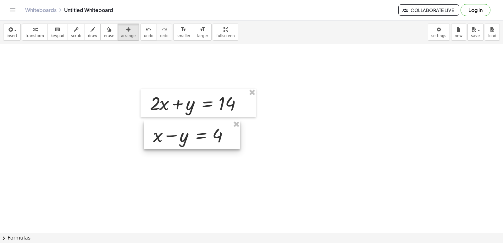
drag, startPoint x: 320, startPoint y: 208, endPoint x: 201, endPoint y: 133, distance: 140.5
click at [201, 133] on div at bounding box center [192, 134] width 96 height 28
click at [33, 32] on icon "button" at bounding box center [35, 30] width 4 height 8
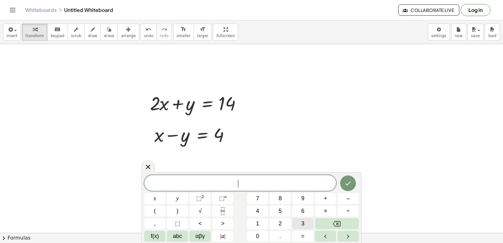
click at [303, 223] on button "3" at bounding box center [302, 223] width 21 height 11
click at [165, 199] on button "x" at bounding box center [154, 198] width 21 height 11
click at [330, 199] on button "+" at bounding box center [325, 198] width 21 height 11
click at [257, 215] on div "3 x + ​ x y ⬚ 2 ⬚ n 7 8 9 + – ( ) √ 4 5 6 × ÷ , ⬚ < > 1 2 3 f(x) abc αβγ | a | …" at bounding box center [251, 208] width 214 height 67
click at [261, 207] on button "4" at bounding box center [257, 210] width 21 height 11
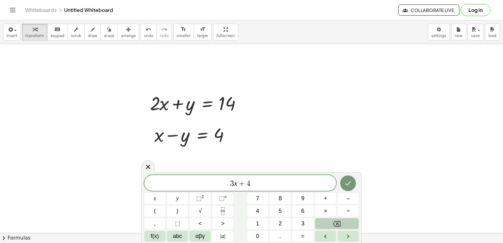
click at [340, 223] on icon "Backspace" at bounding box center [337, 224] width 8 height 6
click at [331, 224] on button "Backspace" at bounding box center [337, 223] width 44 height 11
click at [331, 223] on button "Backspace" at bounding box center [337, 223] width 44 height 11
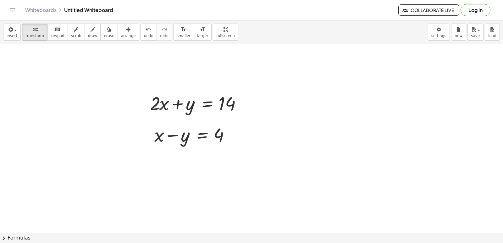
drag, startPoint x: 298, startPoint y: 164, endPoint x: 290, endPoint y: 178, distance: 16.6
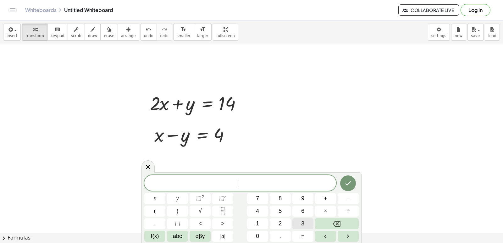
click at [300, 221] on button "3" at bounding box center [302, 223] width 21 height 11
click at [154, 194] on span "x" at bounding box center [155, 198] width 3 height 8
click at [302, 233] on span "=" at bounding box center [302, 236] width 3 height 8
click at [260, 220] on button "1" at bounding box center [257, 223] width 21 height 11
click at [276, 211] on button "5" at bounding box center [279, 210] width 21 height 11
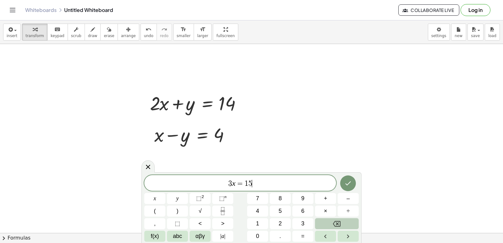
click at [340, 223] on icon "Backspace" at bounding box center [337, 224] width 8 height 6
click at [279, 198] on span "8" at bounding box center [279, 198] width 3 height 8
click at [347, 182] on icon "Done" at bounding box center [348, 183] width 8 height 8
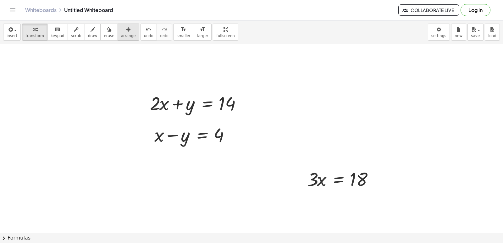
click at [126, 32] on icon "button" at bounding box center [128, 30] width 4 height 8
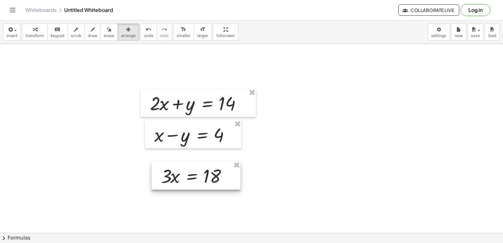
drag, startPoint x: 366, startPoint y: 185, endPoint x: 219, endPoint y: 182, distance: 146.4
click at [219, 182] on div at bounding box center [195, 175] width 89 height 28
drag, startPoint x: 111, startPoint y: 159, endPoint x: 115, endPoint y: 11, distance: 148.0
click at [84, 39] on button "draw" at bounding box center [92, 32] width 16 height 17
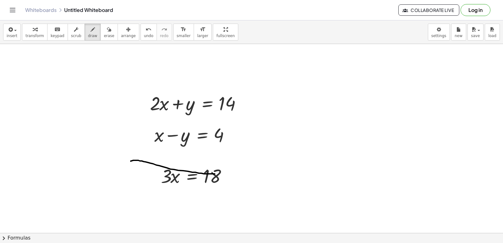
drag, startPoint x: 134, startPoint y: 160, endPoint x: 215, endPoint y: 174, distance: 82.2
click at [144, 37] on span "undo" at bounding box center [148, 36] width 9 height 4
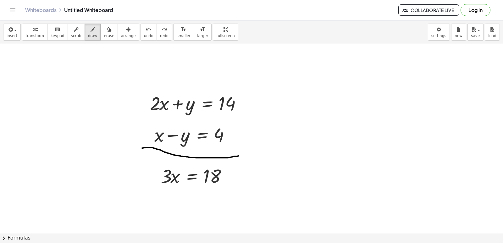
drag, startPoint x: 145, startPoint y: 148, endPoint x: 238, endPoint y: 156, distance: 93.6
drag, startPoint x: 39, startPoint y: 35, endPoint x: 51, endPoint y: 49, distance: 18.7
click at [39, 34] on span "transform" at bounding box center [34, 36] width 19 height 4
click at [206, 174] on div at bounding box center [197, 175] width 78 height 25
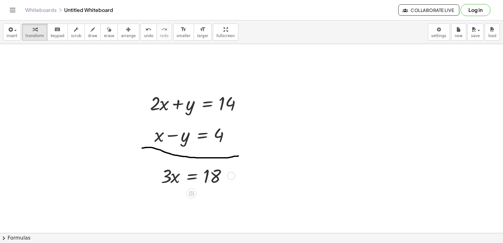
click at [184, 174] on div at bounding box center [197, 175] width 78 height 25
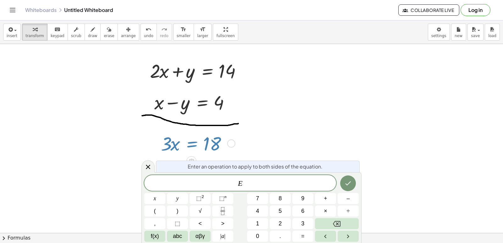
scroll to position [473, 0]
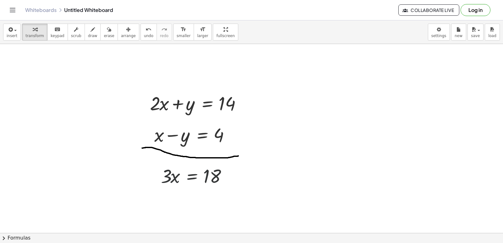
scroll to position [440, 0]
click at [176, 181] on div at bounding box center [197, 175] width 78 height 25
click at [244, 103] on div at bounding box center [246, 103] width 8 height 8
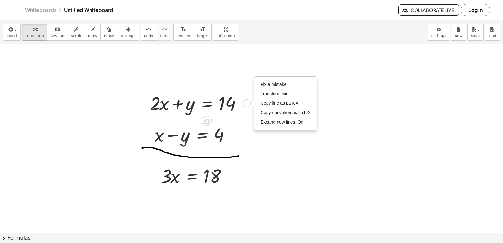
click at [246, 102] on div "Fix a mistake Transform line Copy line as LaTeX Copy derivation as LaTeX Expand…" at bounding box center [246, 103] width 8 height 8
click at [264, 84] on span "Fix a mistake" at bounding box center [273, 84] width 26 height 5
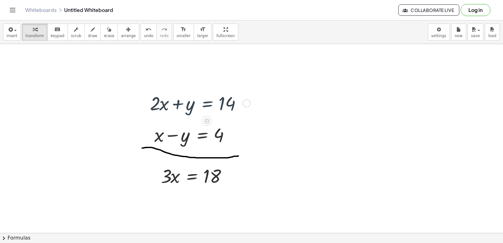
click at [249, 102] on div "Fix a mistake Transform line Copy line as LaTeX Copy derivation as LaTeX Expand…" at bounding box center [246, 103] width 8 height 8
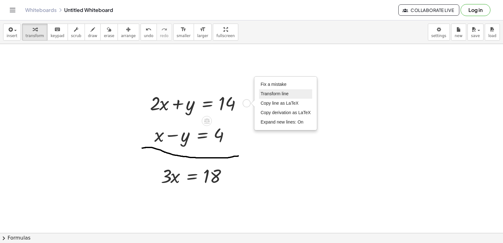
drag, startPoint x: 275, startPoint y: 94, endPoint x: 271, endPoint y: 95, distance: 3.7
click at [274, 95] on span "Transform line" at bounding box center [274, 93] width 28 height 5
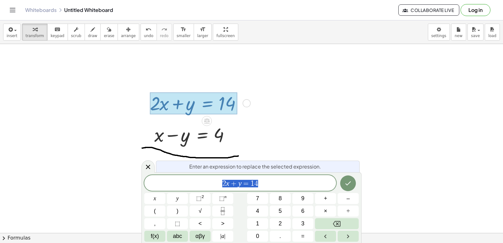
click at [248, 96] on div at bounding box center [199, 102] width 105 height 25
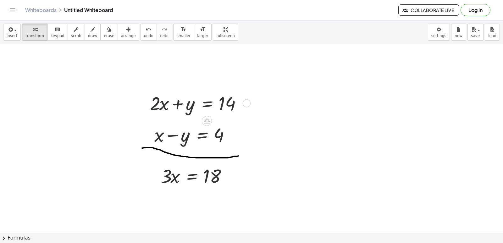
drag, startPoint x: 248, startPoint y: 100, endPoint x: 243, endPoint y: 106, distance: 8.2
click at [248, 100] on div "Fix a mistake Transform line Copy line as LaTeX Copy derivation as LaTeX Expand…" at bounding box center [246, 103] width 8 height 8
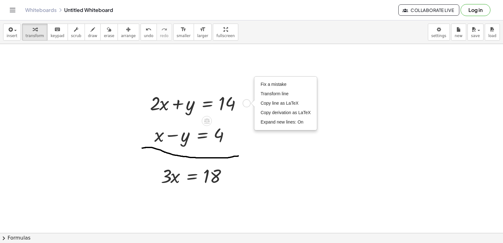
drag, startPoint x: 279, startPoint y: 102, endPoint x: 274, endPoint y: 117, distance: 15.8
click at [279, 102] on span "Copy line as LaTeX" at bounding box center [279, 103] width 38 height 5
drag, startPoint x: 302, startPoint y: 98, endPoint x: 298, endPoint y: 98, distance: 3.5
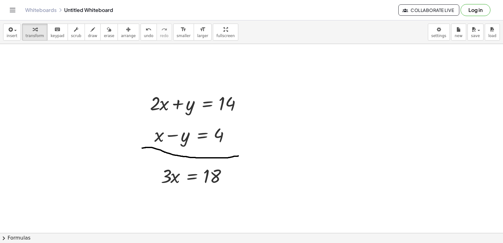
drag, startPoint x: 259, startPoint y: 110, endPoint x: 255, endPoint y: 107, distance: 4.5
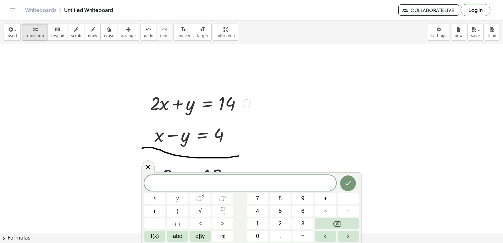
click at [250, 104] on div "Copied done" at bounding box center [246, 103] width 8 height 8
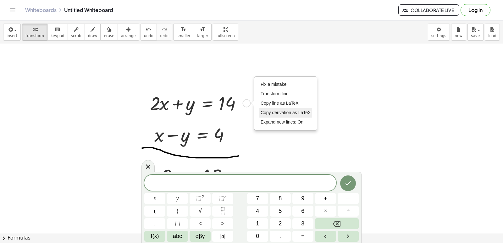
click at [275, 113] on span "Copy derivation as LaTeX" at bounding box center [285, 112] width 50 height 5
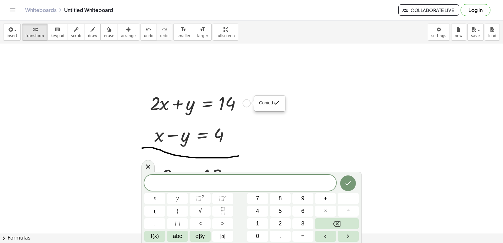
click at [242, 104] on div "Copied done" at bounding box center [246, 103] width 8 height 8
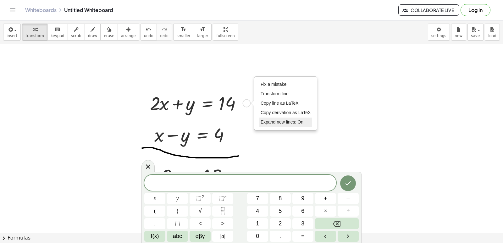
click at [267, 124] on span "Expand new lines: On" at bounding box center [281, 121] width 43 height 5
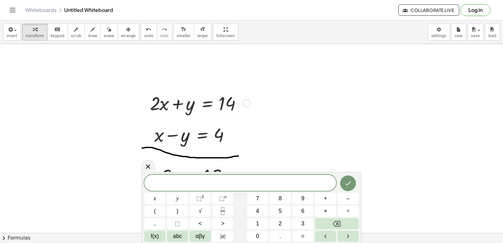
click at [248, 111] on div at bounding box center [199, 102] width 105 height 25
drag, startPoint x: 282, startPoint y: 92, endPoint x: 278, endPoint y: 102, distance: 10.7
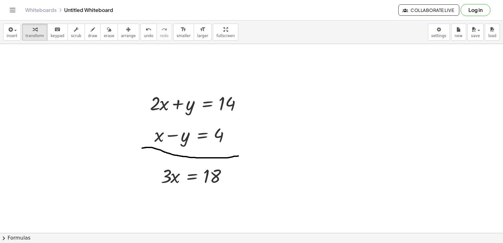
drag, startPoint x: 285, startPoint y: 102, endPoint x: 280, endPoint y: 90, distance: 13.0
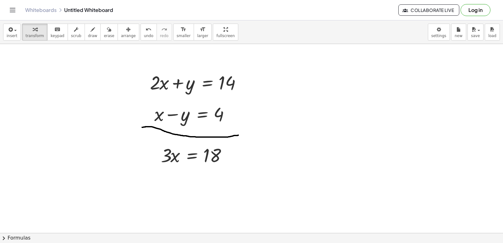
scroll to position [471, 0]
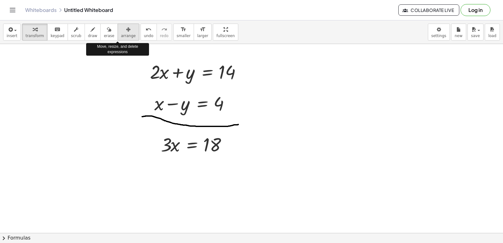
click at [122, 30] on div "button" at bounding box center [128, 29] width 15 height 8
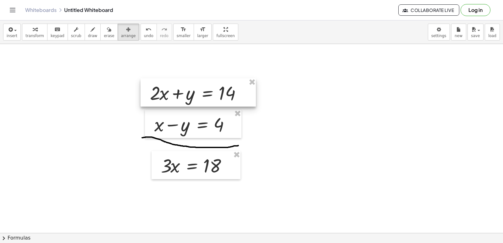
drag, startPoint x: 226, startPoint y: 61, endPoint x: 232, endPoint y: 60, distance: 6.4
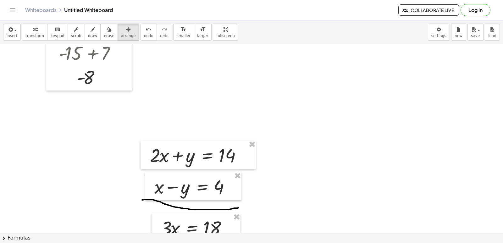
scroll to position [377, 0]
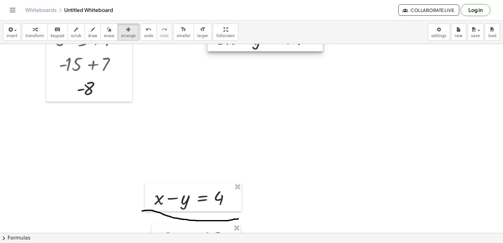
drag, startPoint x: 225, startPoint y: 170, endPoint x: 294, endPoint y: 36, distance: 150.6
click at [294, 36] on div "insert select one: Math Expression Function Text Youtube Video Graphing Geometr…" at bounding box center [251, 131] width 503 height 222
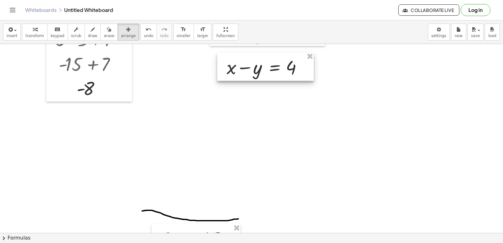
drag, startPoint x: 209, startPoint y: 197, endPoint x: 268, endPoint y: 73, distance: 137.5
click at [270, 73] on div at bounding box center [265, 66] width 96 height 28
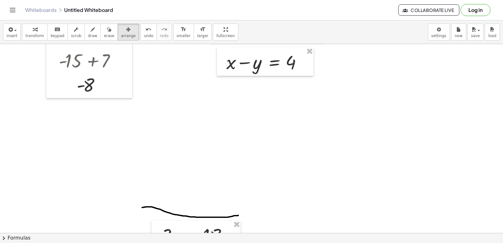
scroll to position [408, 0]
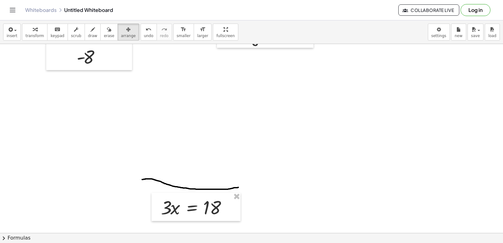
drag, startPoint x: 207, startPoint y: 223, endPoint x: 222, endPoint y: 173, distance: 52.0
click at [230, 158] on div at bounding box center [288, 13] width 577 height 755
drag, startPoint x: 204, startPoint y: 221, endPoint x: 216, endPoint y: 196, distance: 28.2
click at [217, 193] on div "+ y + · 2 · x = 10 y · 2 · x = 10 + − + y − · 5 · x = - 2 y · 5 · x = − 2 + Fix…" at bounding box center [288, 13] width 577 height 755
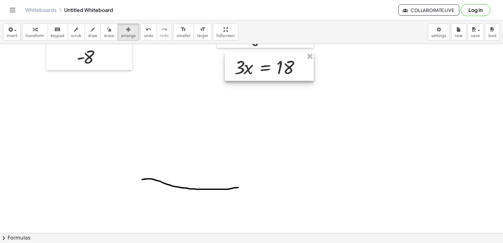
drag, startPoint x: 224, startPoint y: 197, endPoint x: 283, endPoint y: 74, distance: 136.1
click at [283, 74] on div at bounding box center [269, 66] width 89 height 28
drag, startPoint x: 104, startPoint y: 35, endPoint x: 117, endPoint y: 185, distance: 150.0
click at [103, 51] on div "insert select one: Math Expression Function Text Youtube Video Graphing Geometr…" at bounding box center [251, 131] width 503 height 222
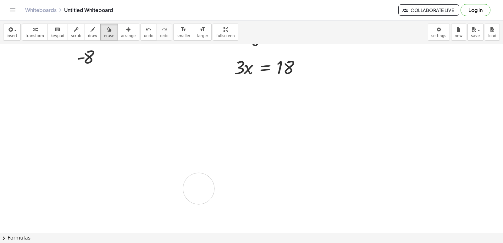
drag, startPoint x: 141, startPoint y: 173, endPoint x: 179, endPoint y: 176, distance: 38.7
click at [206, 192] on div at bounding box center [288, 13] width 577 height 755
drag, startPoint x: 87, startPoint y: 37, endPoint x: 159, endPoint y: 192, distance: 170.9
click at [89, 43] on div "insert select one: Math Expression Function Text Youtube Video Graphing Geometr…" at bounding box center [251, 32] width 503 height 24
click at [180, 186] on div at bounding box center [288, 13] width 577 height 755
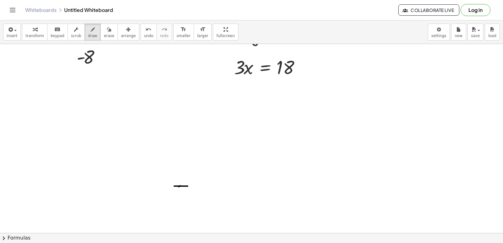
drag, startPoint x: 174, startPoint y: 186, endPoint x: 181, endPoint y: 187, distance: 6.7
click at [194, 186] on div at bounding box center [288, 13] width 577 height 755
drag, startPoint x: 173, startPoint y: 186, endPoint x: 178, endPoint y: 220, distance: 33.7
click at [184, 223] on div at bounding box center [288, 13] width 577 height 755
drag, startPoint x: 172, startPoint y: 212, endPoint x: 176, endPoint y: 211, distance: 3.9
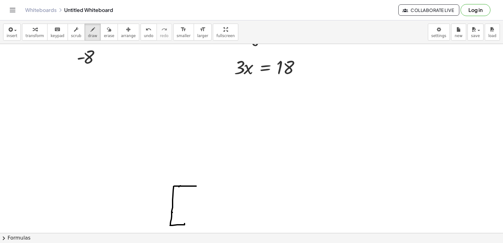
click at [176, 211] on div at bounding box center [288, 13] width 577 height 755
drag, startPoint x: 188, startPoint y: 214, endPoint x: 198, endPoint y: 213, distance: 9.8
click at [198, 213] on div at bounding box center [288, 13] width 577 height 755
drag, startPoint x: 202, startPoint y: 219, endPoint x: 207, endPoint y: 223, distance: 6.7
click at [212, 232] on div "+ y + · 2 · x = 10 y · 2 · x = 10 + − + y − · 5 · x = - 2 y · 5 · x = − 2 + Fix…" at bounding box center [251, 138] width 503 height 189
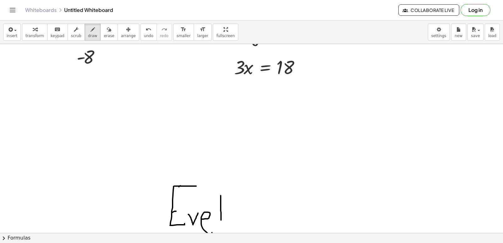
drag, startPoint x: 220, startPoint y: 195, endPoint x: 221, endPoint y: 223, distance: 28.0
click at [221, 223] on div at bounding box center [288, 13] width 577 height 755
click at [229, 217] on div at bounding box center [288, 13] width 577 height 755
click at [230, 209] on div at bounding box center [288, 13] width 577 height 755
drag, startPoint x: 235, startPoint y: 224, endPoint x: 238, endPoint y: 223, distance: 3.4
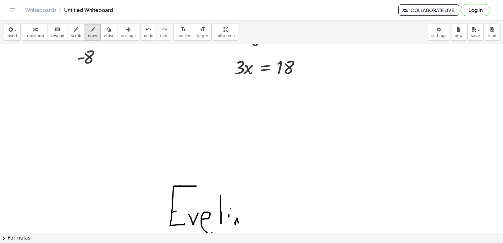
click at [238, 223] on div at bounding box center [288, 13] width 577 height 755
drag, startPoint x: 248, startPoint y: 215, endPoint x: 253, endPoint y: 225, distance: 11.0
click at [253, 225] on div at bounding box center [288, 13] width 577 height 755
drag, startPoint x: 256, startPoint y: 215, endPoint x: 253, endPoint y: 231, distance: 17.3
click at [253, 233] on div "insert select one: Math Expression Function Text Youtube Video Graphing Geometr…" at bounding box center [251, 131] width 503 height 222
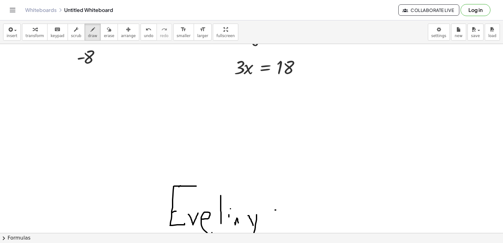
click at [276, 210] on div at bounding box center [288, 13] width 577 height 755
drag, startPoint x: 275, startPoint y: 210, endPoint x: 269, endPoint y: 227, distance: 17.7
click at [269, 227] on div at bounding box center [288, 13] width 577 height 755
drag, startPoint x: 291, startPoint y: 218, endPoint x: 289, endPoint y: 220, distance: 3.4
click at [289, 220] on div at bounding box center [288, 13] width 577 height 755
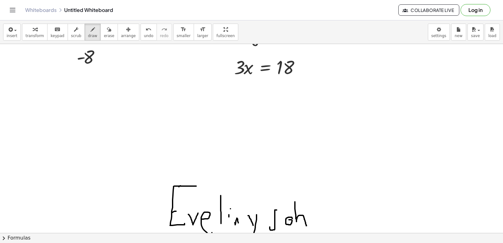
drag, startPoint x: 295, startPoint y: 202, endPoint x: 307, endPoint y: 226, distance: 27.5
click at [306, 226] on div at bounding box center [288, 13] width 577 height 755
drag, startPoint x: 316, startPoint y: 216, endPoint x: 319, endPoint y: 225, distance: 8.8
click at [319, 225] on div at bounding box center [288, 13] width 577 height 755
drag, startPoint x: 323, startPoint y: 217, endPoint x: 330, endPoint y: 229, distance: 13.7
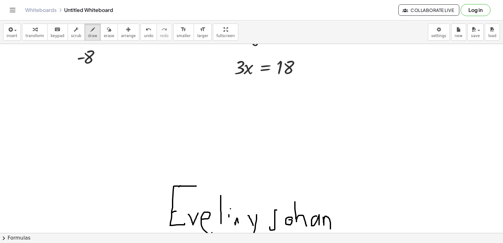
click at [330, 229] on div "+ y + · 2 · x = 10 y · 2 · x = 10 + − + y − · 5 · x = - 2 y · 5 · x = − 2 + Fix…" at bounding box center [251, 138] width 503 height 189
drag, startPoint x: 268, startPoint y: 209, endPoint x: 276, endPoint y: 209, distance: 8.8
click at [276, 209] on div at bounding box center [288, 13] width 577 height 755
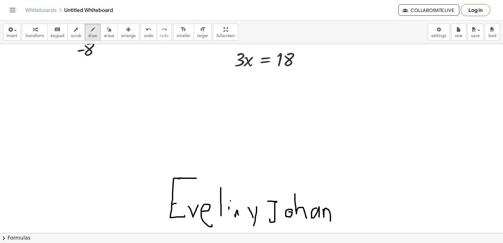
scroll to position [440, 0]
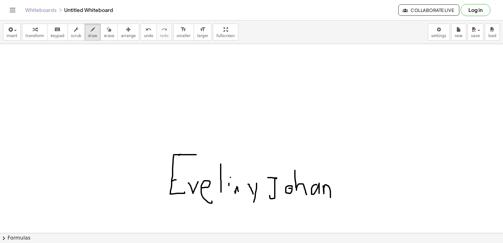
drag, startPoint x: 102, startPoint y: 36, endPoint x: 144, endPoint y: 134, distance: 106.5
click at [106, 53] on div "insert select one: Math Expression Function Text Youtube Video Graphing Geometr…" at bounding box center [251, 131] width 503 height 222
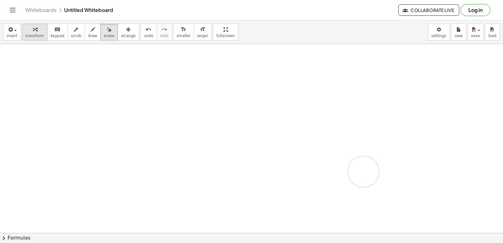
drag, startPoint x: 164, startPoint y: 156, endPoint x: 33, endPoint y: 37, distance: 177.4
drag, startPoint x: 34, startPoint y: 29, endPoint x: 141, endPoint y: 117, distance: 137.9
click at [37, 35] on button "transform" at bounding box center [34, 32] width 25 height 17
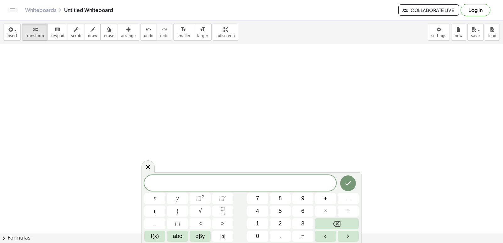
click at [87, 24] on button "draw" at bounding box center [92, 32] width 16 height 17
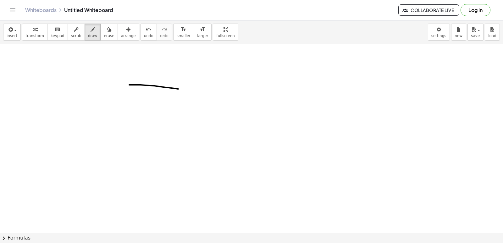
drag, startPoint x: 130, startPoint y: 85, endPoint x: 161, endPoint y: 85, distance: 30.8
drag, startPoint x: 132, startPoint y: 84, endPoint x: 146, endPoint y: 157, distance: 73.6
drag, startPoint x: 132, startPoint y: 140, endPoint x: 138, endPoint y: 139, distance: 6.0
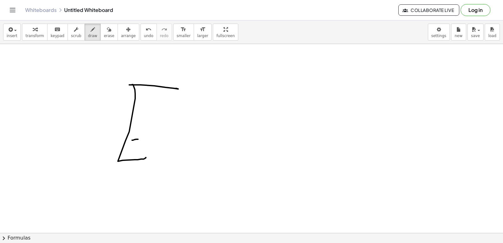
drag, startPoint x: 166, startPoint y: 170, endPoint x: 179, endPoint y: 141, distance: 31.1
drag, startPoint x: 195, startPoint y: 155, endPoint x: 188, endPoint y: 151, distance: 7.8
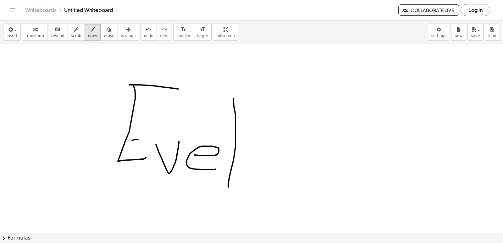
drag, startPoint x: 233, startPoint y: 99, endPoint x: 233, endPoint y: 161, distance: 61.9
drag, startPoint x: 252, startPoint y: 161, endPoint x: 254, endPoint y: 182, distance: 22.1
drag, startPoint x: 252, startPoint y: 145, endPoint x: 252, endPoint y: 155, distance: 9.4
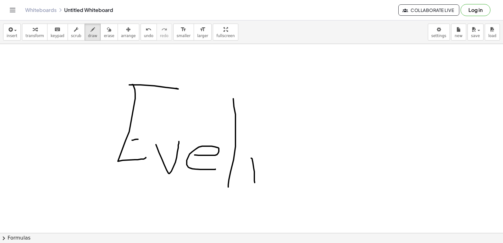
drag, startPoint x: 268, startPoint y: 177, endPoint x: 269, endPoint y: 169, distance: 7.9
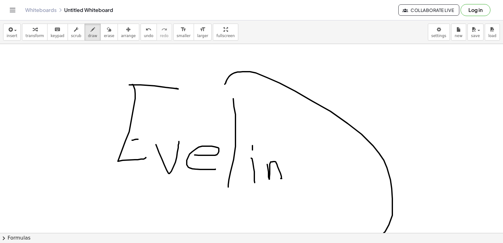
drag, startPoint x: 226, startPoint y: 80, endPoint x: 239, endPoint y: 199, distance: 119.7
click at [254, 242] on div "insert select one: Math Expression Function Text Youtube Video Graphing Geometr…" at bounding box center [251, 131] width 503 height 222
drag, startPoint x: 105, startPoint y: 39, endPoint x: 201, endPoint y: 96, distance: 112.2
click at [112, 44] on div "insert select one: Math Expression Function Text Youtube Video Graphing Geometr…" at bounding box center [251, 131] width 503 height 222
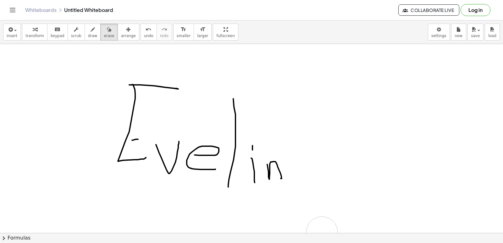
drag, startPoint x: 221, startPoint y: 85, endPoint x: 321, endPoint y: 225, distance: 171.7
click at [322, 231] on div "+ y + · 2 · x = 10 y · 2 · x = 10 + − + y − · 5 · x = - 2 y · 5 · x = − 2 + Fix…" at bounding box center [251, 138] width 503 height 189
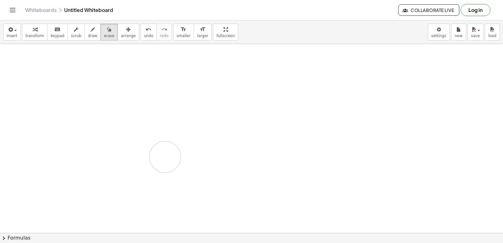
drag, startPoint x: 321, startPoint y: 191, endPoint x: 67, endPoint y: 63, distance: 284.7
drag, startPoint x: 28, startPoint y: 34, endPoint x: 219, endPoint y: 124, distance: 211.3
click at [44, 41] on div "insert select one: Math Expression Function Text Youtube Video Graphing Geometr…" at bounding box center [251, 32] width 503 height 24
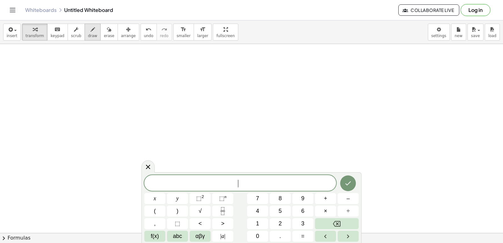
click at [92, 30] on button "draw" at bounding box center [92, 32] width 16 height 17
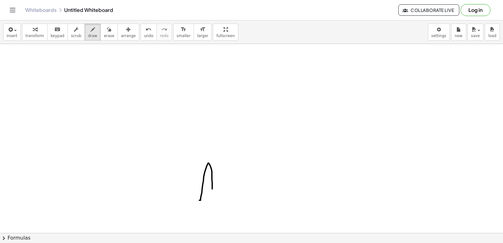
drag, startPoint x: 199, startPoint y: 200, endPoint x: 214, endPoint y: 184, distance: 21.6
drag, startPoint x: 213, startPoint y: 178, endPoint x: 224, endPoint y: 180, distance: 10.6
drag, startPoint x: 223, startPoint y: 172, endPoint x: 250, endPoint y: 165, distance: 28.1
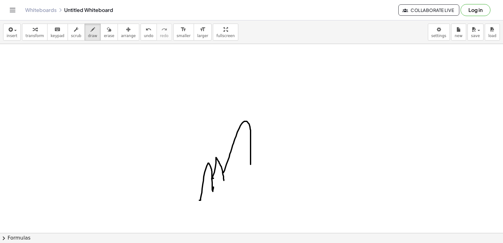
drag, startPoint x: 255, startPoint y: 149, endPoint x: 270, endPoint y: 177, distance: 31.8
drag, startPoint x: 271, startPoint y: 160, endPoint x: 289, endPoint y: 178, distance: 25.8
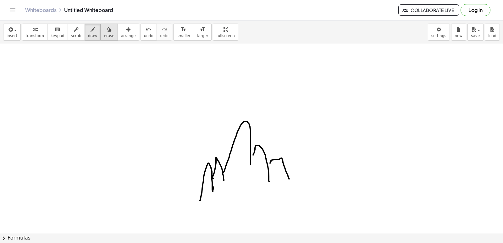
click at [101, 39] on button "erase" at bounding box center [108, 32] width 17 height 17
drag, startPoint x: 209, startPoint y: 180, endPoint x: 214, endPoint y: 176, distance: 6.2
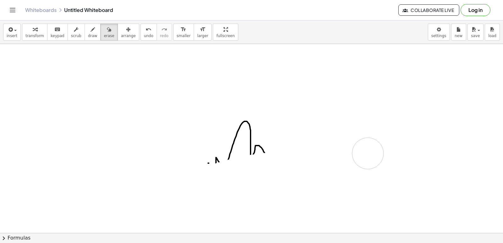
drag, startPoint x: 199, startPoint y: 203, endPoint x: 420, endPoint y: 128, distance: 233.5
drag, startPoint x: 266, startPoint y: 92, endPoint x: 125, endPoint y: 74, distance: 142.1
drag, startPoint x: 35, startPoint y: 28, endPoint x: 75, endPoint y: 62, distance: 52.6
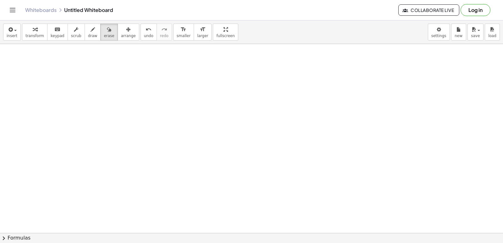
click at [37, 28] on div "button" at bounding box center [34, 29] width 19 height 8
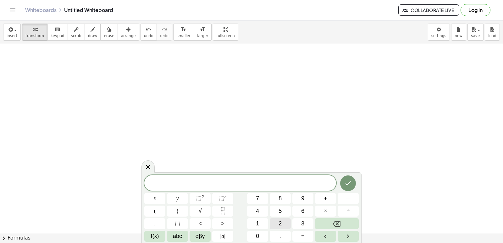
click at [279, 221] on span "2" at bounding box center [279, 223] width 3 height 8
click at [160, 196] on button "x" at bounding box center [154, 198] width 21 height 11
click at [322, 203] on button "+" at bounding box center [325, 198] width 21 height 11
click at [185, 199] on button "y" at bounding box center [177, 198] width 21 height 11
click at [298, 240] on button "=" at bounding box center [302, 236] width 21 height 11
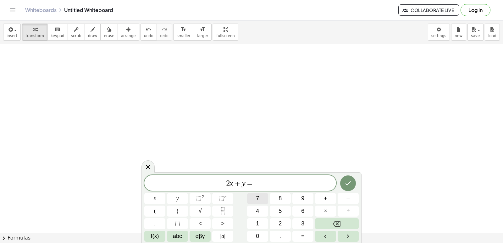
click at [261, 198] on button "7" at bounding box center [257, 198] width 21 height 11
click at [348, 185] on icon "Done" at bounding box center [348, 183] width 8 height 8
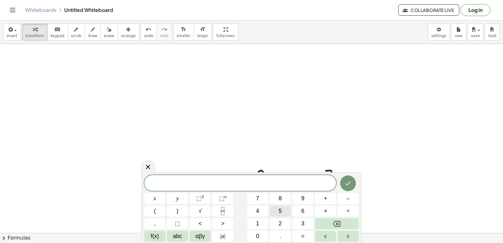
click at [280, 214] on span "5" at bounding box center [279, 211] width 3 height 8
click at [171, 199] on div "******* 5 ​ x y ⬚ 2 ⬚ n 7 8 9 + – ( ) √ 4 5 6 × ÷ , ⬚ < > 1 2 3 f(x) abc αβγ | …" at bounding box center [251, 208] width 214 height 67
click at [328, 191] on div "******* 5 ​ x y ⬚ 2 ⬚ n 7 8 9 + – ( ) √ 4 5 6 × ÷ , ⬚ < > 1 2 3 f(x) abc αβγ | …" at bounding box center [251, 208] width 214 height 67
click at [180, 199] on button "y" at bounding box center [177, 198] width 21 height 11
click at [326, 220] on button "Backspace" at bounding box center [337, 223] width 44 height 11
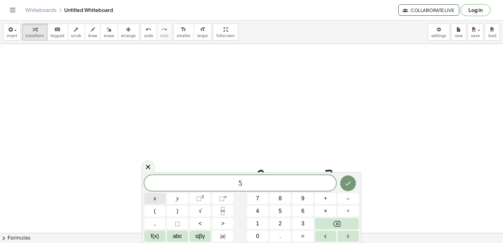
click at [168, 199] on div "******* 5 ​ x y ⬚ 2 ⬚ n 7 8 9 + – ( ) √ 4 5 6 × ÷ , ⬚ < > 1 2 3 f(x) abc αβγ | …" at bounding box center [251, 208] width 214 height 67
click at [309, 194] on div "******* 5 ​ x y ⬚ 2 ⬚ n 7 8 9 + – ( ) √ 4 5 6 × ÷ , ⬚ < > 1 2 3 f(x) abc αβγ | …" at bounding box center [251, 208] width 214 height 67
click at [185, 204] on div "******* 5 ​ x y ⬚ 2 ⬚ n 7 8 9 + – ( ) √ 4 5 6 × ÷ , ⬚ < > 1 2 3 f(x) abc αβγ | …" at bounding box center [251, 208] width 214 height 67
click at [292, 233] on button "=" at bounding box center [302, 236] width 21 height 11
click at [260, 223] on button "1" at bounding box center [257, 223] width 21 height 11
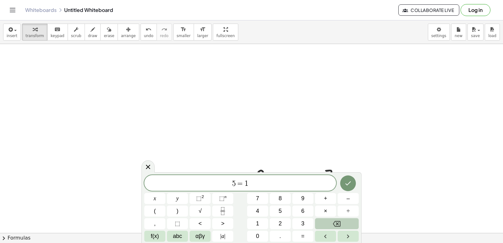
click at [338, 225] on icon "Backspace" at bounding box center [337, 224] width 8 height 8
click at [337, 228] on button "Backspace" at bounding box center [337, 223] width 44 height 11
click at [338, 228] on button "Backspace" at bounding box center [337, 223] width 44 height 11
click at [282, 211] on button "5" at bounding box center [279, 210] width 21 height 11
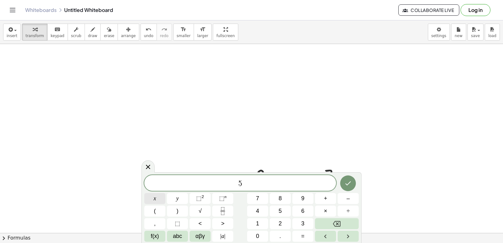
click at [156, 199] on span "x" at bounding box center [155, 198] width 3 height 8
click at [346, 197] on button "–" at bounding box center [347, 198] width 21 height 11
click at [188, 200] on div "******* 5 x − ​ x y ⬚ 2 ⬚ n 7 8 9 + – ( ) √ 4 5 6 × ÷ , ⬚ < > 1 2 3 f(x) abc αβ…" at bounding box center [251, 208] width 214 height 67
click at [179, 204] on button "y" at bounding box center [177, 198] width 21 height 11
click at [301, 236] on button "=" at bounding box center [302, 236] width 21 height 11
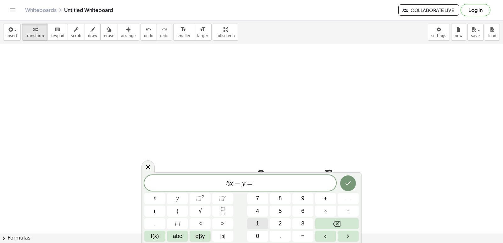
click at [256, 222] on span "1" at bounding box center [257, 223] width 3 height 8
click at [255, 213] on button "4" at bounding box center [257, 210] width 21 height 11
click at [351, 184] on icon "Done" at bounding box center [348, 183] width 8 height 8
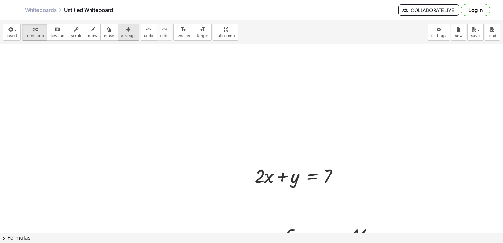
click at [122, 39] on button "arrange" at bounding box center [128, 32] width 22 height 17
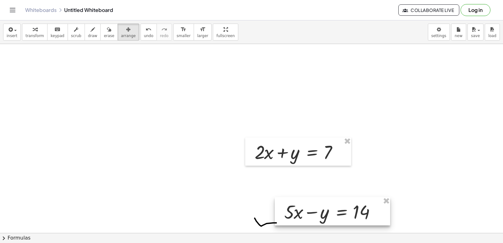
scroll to position [503, 0]
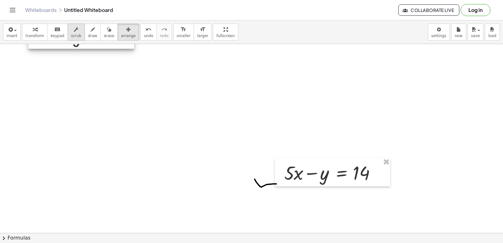
drag, startPoint x: 284, startPoint y: 115, endPoint x: 68, endPoint y: 35, distance: 230.8
click at [68, 35] on div "insert select one: Math Expression Function Text Youtube Video Graphing Geometr…" at bounding box center [251, 131] width 503 height 222
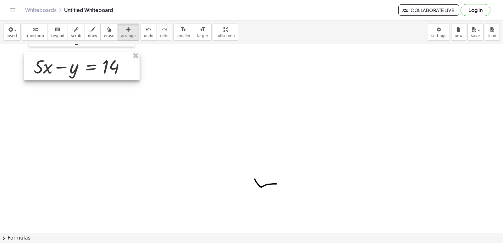
drag, startPoint x: 291, startPoint y: 177, endPoint x: 41, endPoint y: 71, distance: 271.5
click at [41, 71] on div at bounding box center [81, 66] width 115 height 28
drag, startPoint x: 104, startPoint y: 33, endPoint x: 278, endPoint y: 212, distance: 249.9
click at [104, 35] on button "erase" at bounding box center [108, 32] width 17 height 17
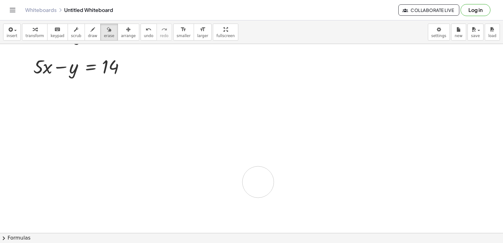
drag, startPoint x: 255, startPoint y: 190, endPoint x: 235, endPoint y: 166, distance: 31.7
click at [85, 40] on button "draw" at bounding box center [92, 32] width 16 height 17
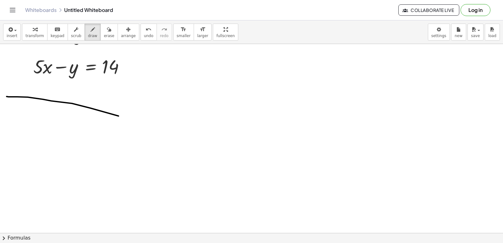
drag, startPoint x: 7, startPoint y: 96, endPoint x: 207, endPoint y: 133, distance: 203.7
click at [140, 34] on button "undo undo" at bounding box center [148, 32] width 16 height 17
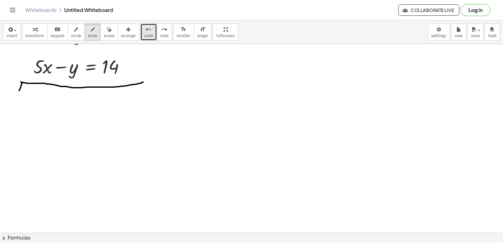
drag, startPoint x: 130, startPoint y: 34, endPoint x: 144, endPoint y: 82, distance: 49.9
click at [33, 27] on icon "button" at bounding box center [35, 30] width 4 height 8
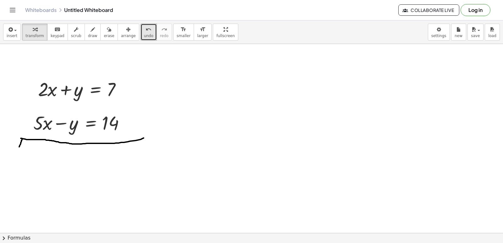
scroll to position [440, 0]
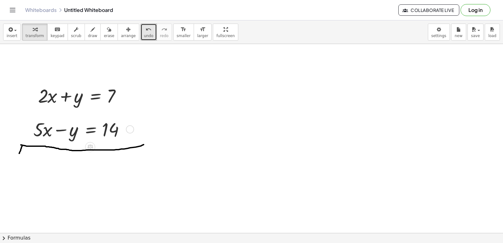
drag, startPoint x: 78, startPoint y: 125, endPoint x: 73, endPoint y: 131, distance: 7.8
click at [73, 130] on div at bounding box center [82, 128] width 105 height 25
drag, startPoint x: 79, startPoint y: 99, endPoint x: 81, endPoint y: 134, distance: 35.9
click at [130, 97] on div "+ · 2 · x + y = 7" at bounding box center [82, 95] width 106 height 28
drag, startPoint x: 128, startPoint y: 98, endPoint x: 213, endPoint y: 99, distance: 85.4
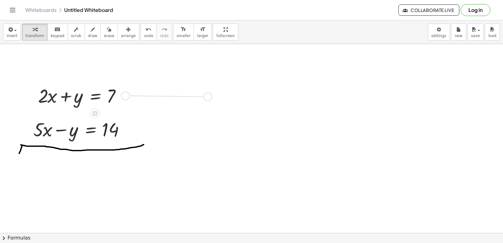
click at [191, 87] on div at bounding box center [160, 92] width 95 height 25
click at [154, 92] on div at bounding box center [160, 92] width 95 height 25
drag, startPoint x: 149, startPoint y: 91, endPoint x: 140, endPoint y: 91, distance: 9.1
click at [141, 91] on div at bounding box center [160, 92] width 95 height 25
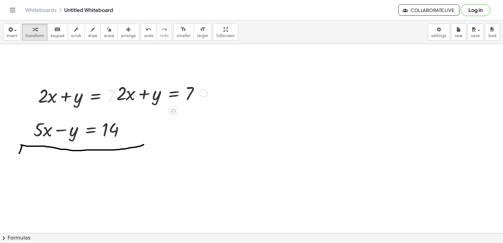
click at [148, 95] on div at bounding box center [160, 92] width 95 height 25
click at [129, 93] on div at bounding box center [160, 92] width 95 height 25
click at [130, 94] on div at bounding box center [160, 92] width 95 height 25
drag, startPoint x: 131, startPoint y: 94, endPoint x: 188, endPoint y: 102, distance: 58.0
drag, startPoint x: 126, startPoint y: 51, endPoint x: 123, endPoint y: 60, distance: 9.4
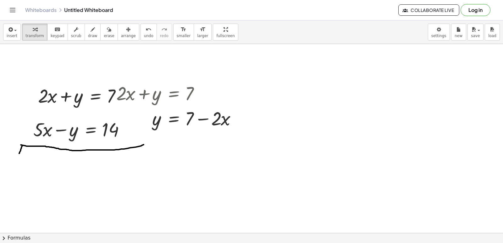
click at [123, 60] on div "insert select one: Math Expression Function Text Youtube Video Graphing Geometr…" at bounding box center [251, 131] width 503 height 222
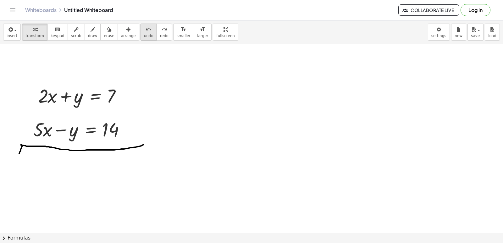
drag, startPoint x: 135, startPoint y: 27, endPoint x: 136, endPoint y: 38, distance: 10.4
click at [145, 28] on icon "undo" at bounding box center [148, 30] width 6 height 8
click at [117, 92] on div at bounding box center [82, 95] width 95 height 25
drag, startPoint x: 122, startPoint y: 94, endPoint x: 267, endPoint y: 94, distance: 144.8
